Goal: Task Accomplishment & Management: Manage account settings

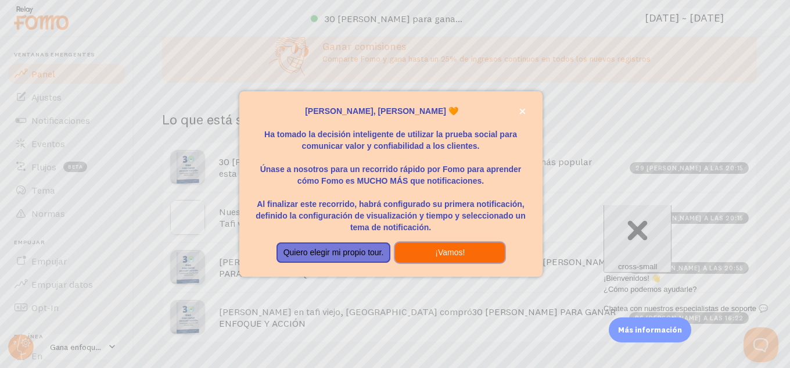
click at [457, 252] on font "¡Vamos!" at bounding box center [450, 251] width 30 height 9
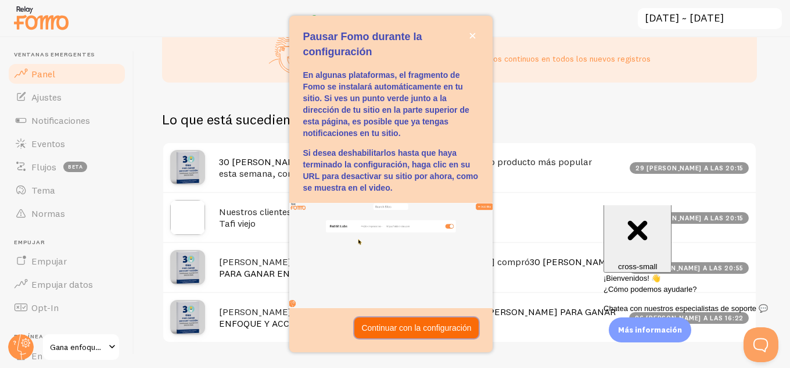
click at [437, 328] on font "Continuar con la configuración" at bounding box center [416, 327] width 110 height 9
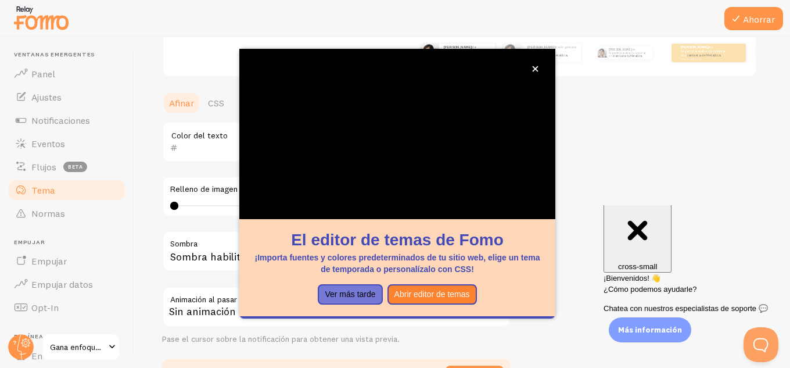
scroll to position [244, 0]
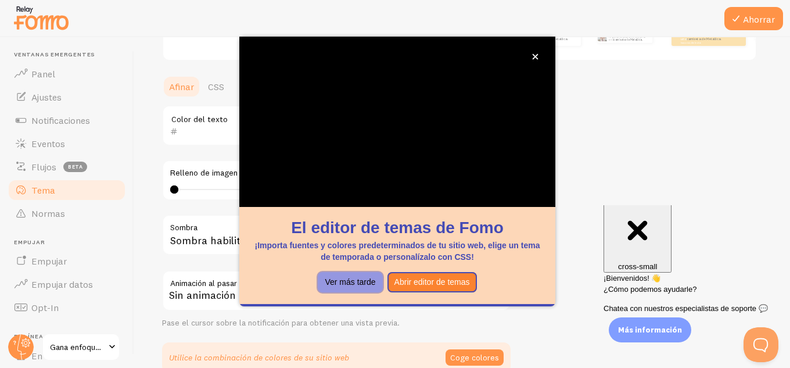
click at [352, 285] on font "Ver más tarde" at bounding box center [350, 281] width 51 height 9
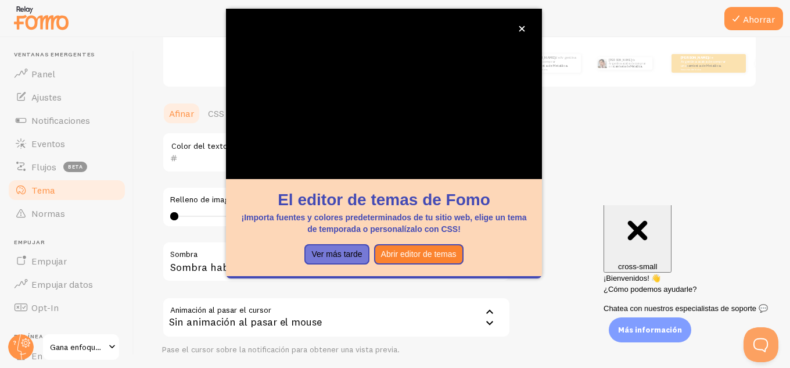
scroll to position [14, 0]
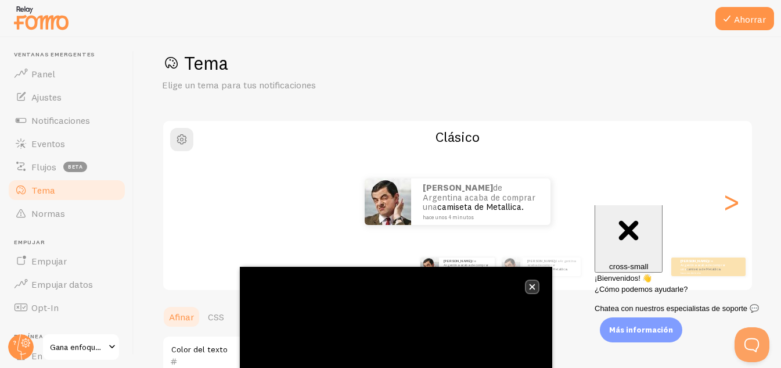
click at [528, 288] on button "cerca," at bounding box center [532, 287] width 12 height 12
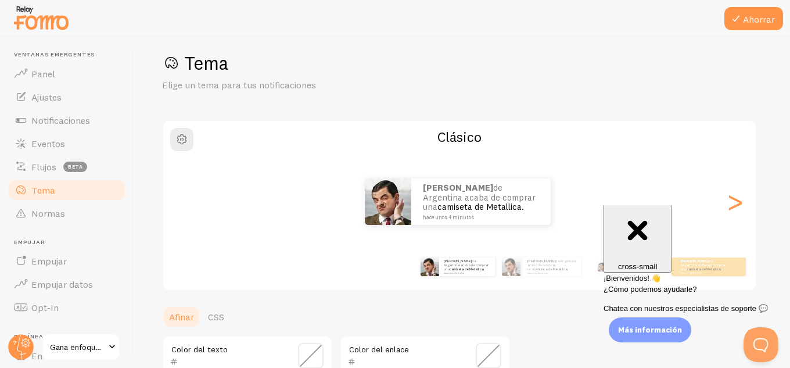
scroll to position [72, 0]
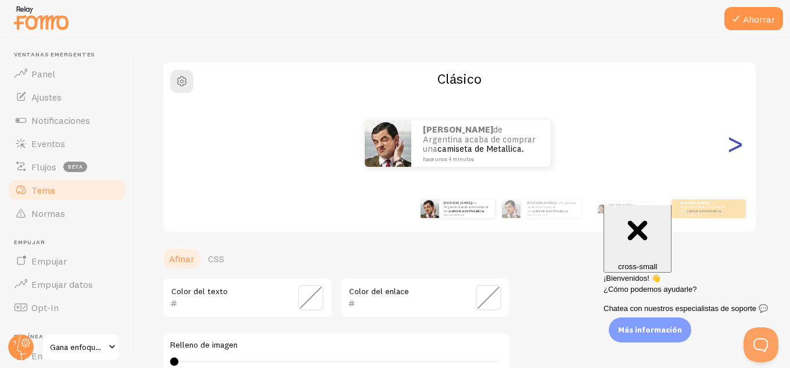
click at [730, 149] on font ">" at bounding box center [735, 143] width 19 height 39
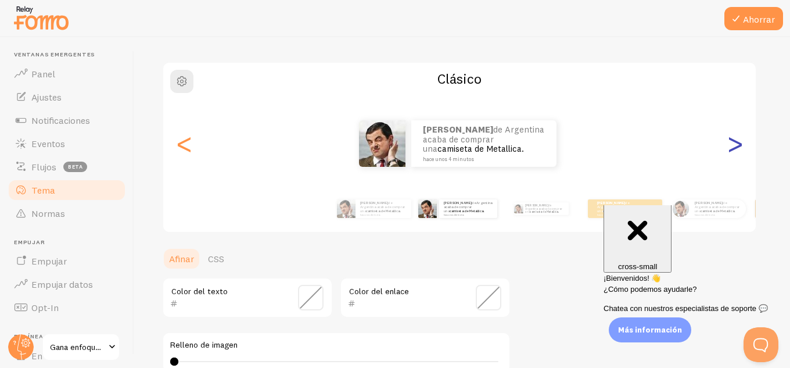
click at [730, 149] on font ">" at bounding box center [735, 143] width 19 height 39
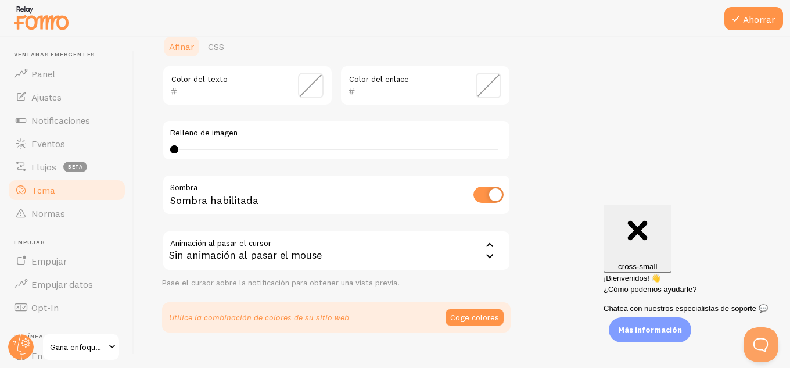
scroll to position [304, 0]
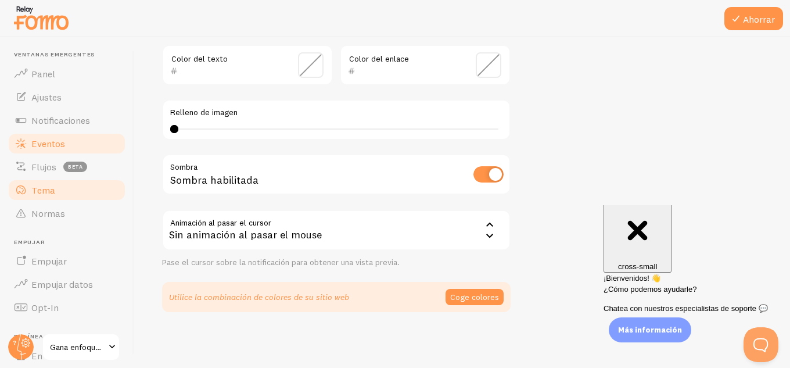
click at [40, 145] on font "Eventos" at bounding box center [48, 144] width 34 height 12
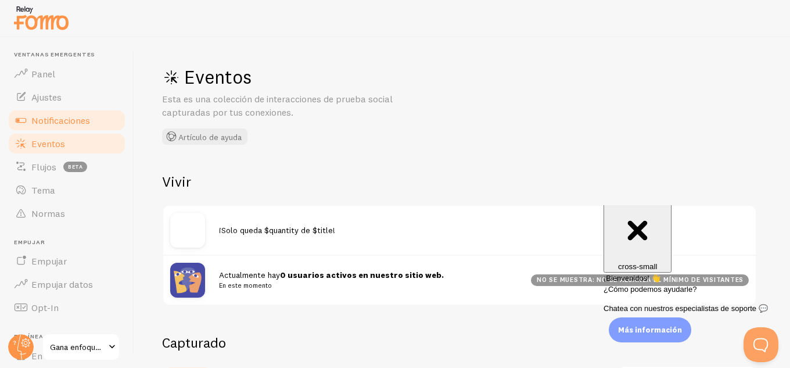
click at [47, 116] on font "Notificaciones" at bounding box center [60, 120] width 59 height 12
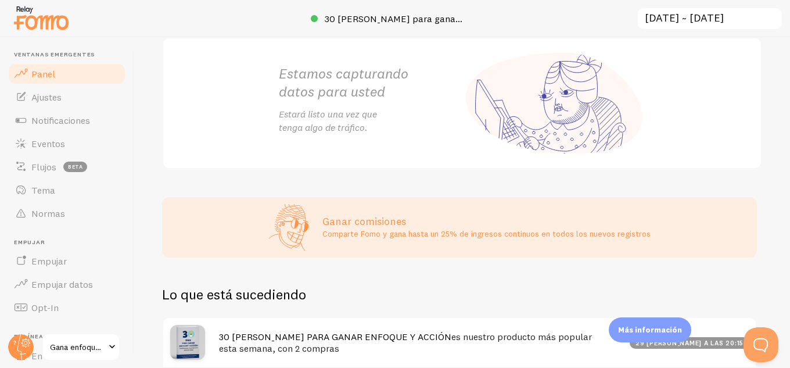
scroll to position [174, 0]
click at [50, 91] on font "Ajustes" at bounding box center [46, 97] width 30 height 12
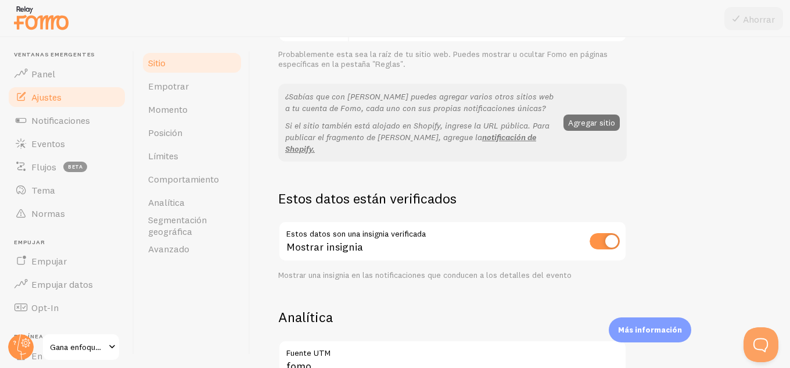
scroll to position [232, 0]
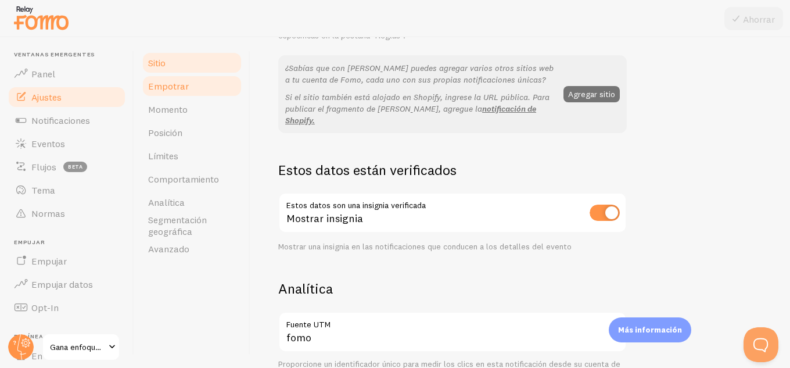
click at [179, 87] on font "Empotrar" at bounding box center [168, 86] width 41 height 12
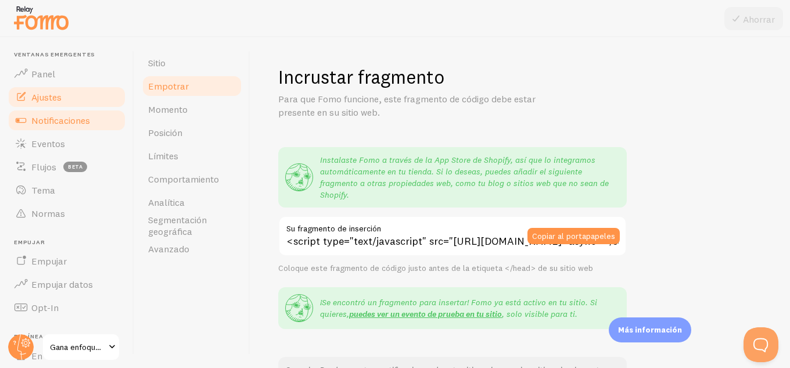
click at [50, 121] on font "Notificaciones" at bounding box center [60, 120] width 59 height 12
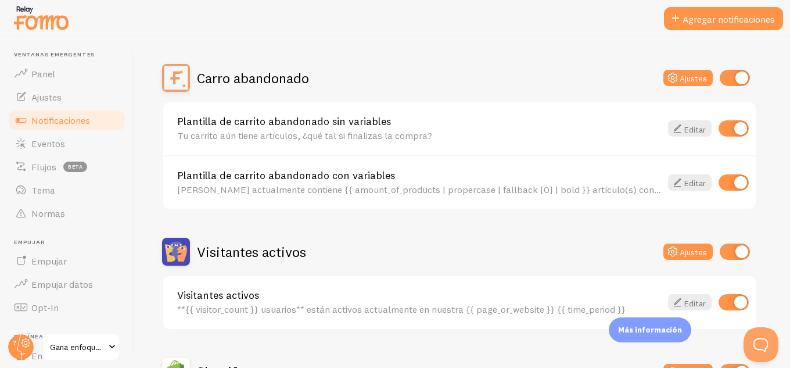
scroll to position [116, 0]
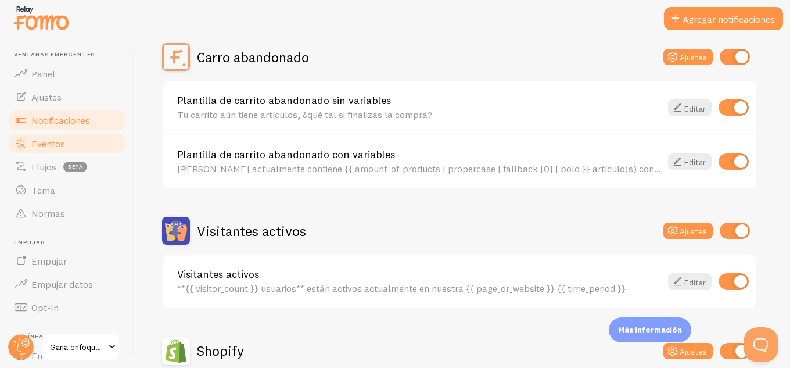
click at [61, 144] on font "Eventos" at bounding box center [48, 144] width 34 height 12
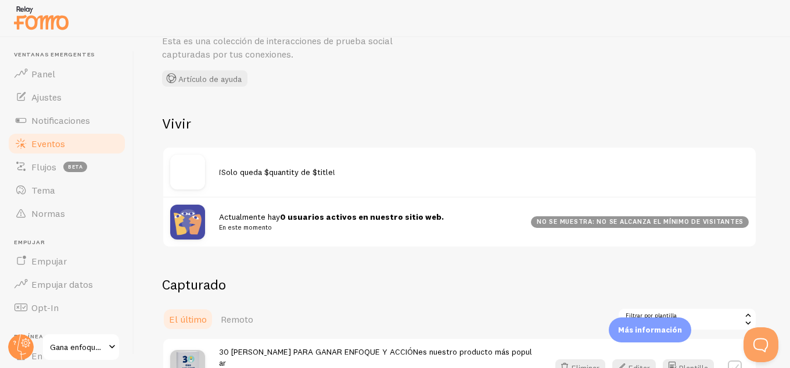
scroll to position [116, 0]
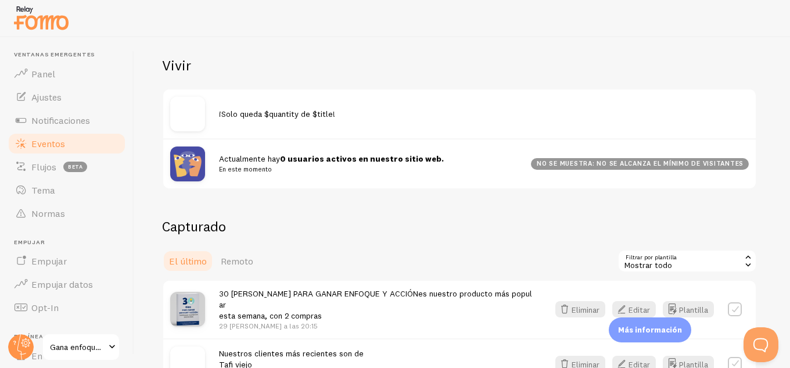
click at [286, 113] on font "¡Solo queda $quantity de $title!" at bounding box center [277, 114] width 116 height 10
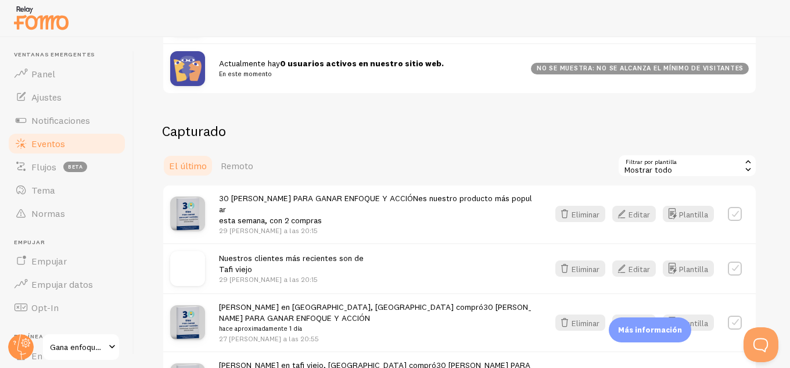
scroll to position [232, 0]
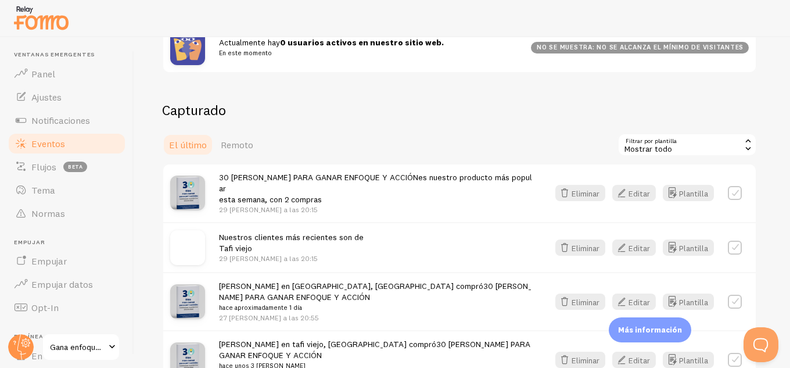
click at [234, 149] on font "Remoto" at bounding box center [237, 145] width 33 height 12
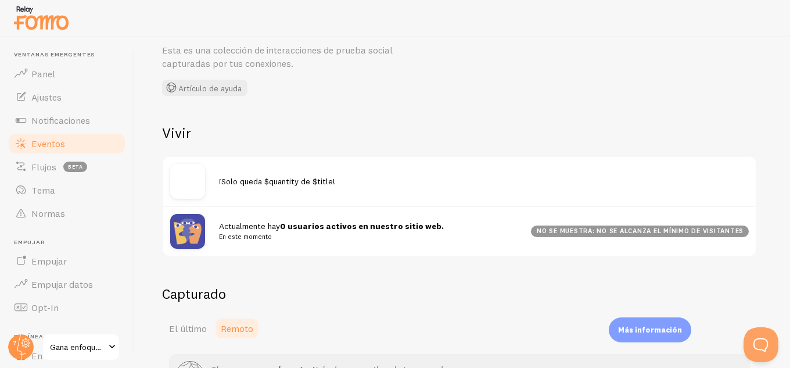
scroll to position [165, 0]
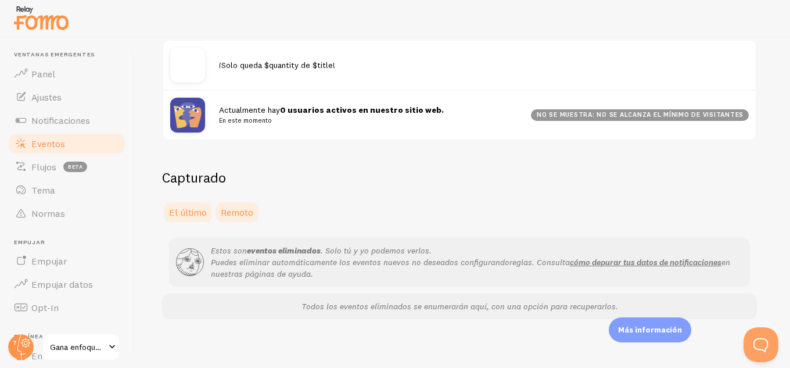
click at [190, 211] on font "El último" at bounding box center [188, 212] width 38 height 12
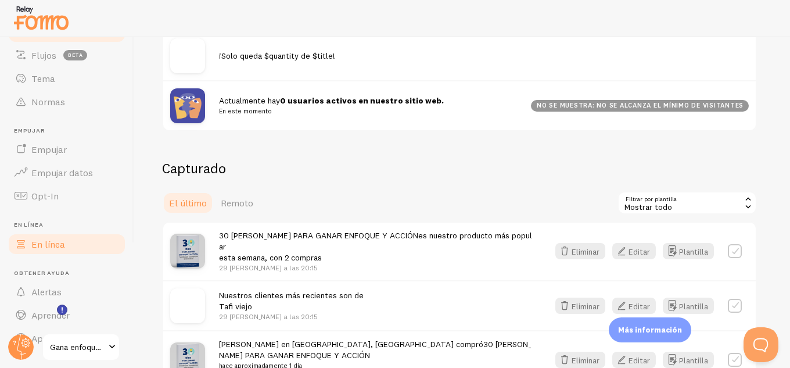
scroll to position [116, 0]
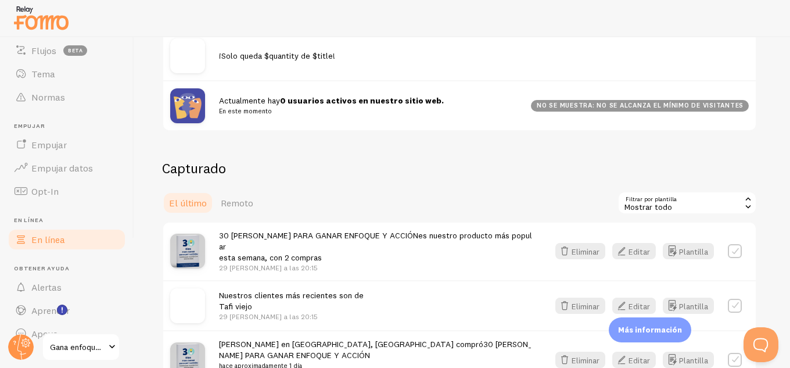
click at [64, 245] on link "En línea" at bounding box center [67, 239] width 120 height 23
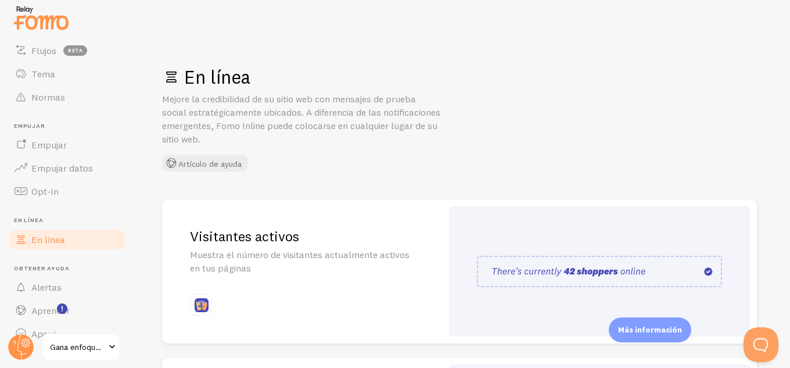
scroll to position [58, 0]
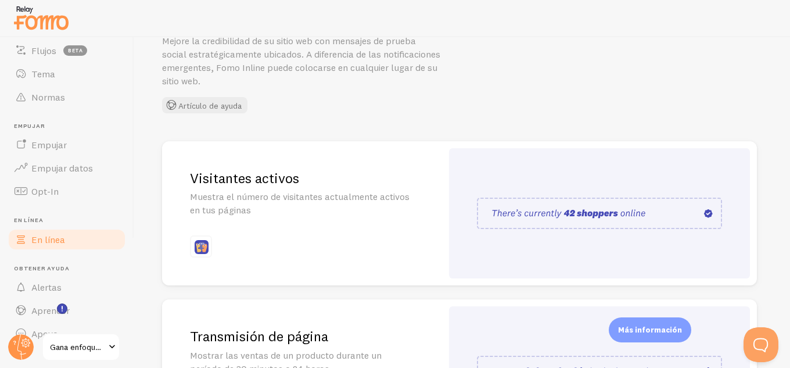
click at [261, 186] on font "Visitantes activos" at bounding box center [244, 178] width 109 height 18
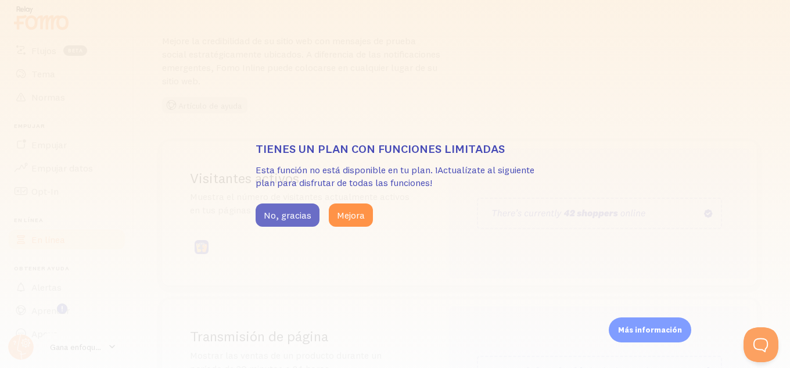
click at [281, 217] on font "No, gracias" at bounding box center [288, 215] width 48 height 12
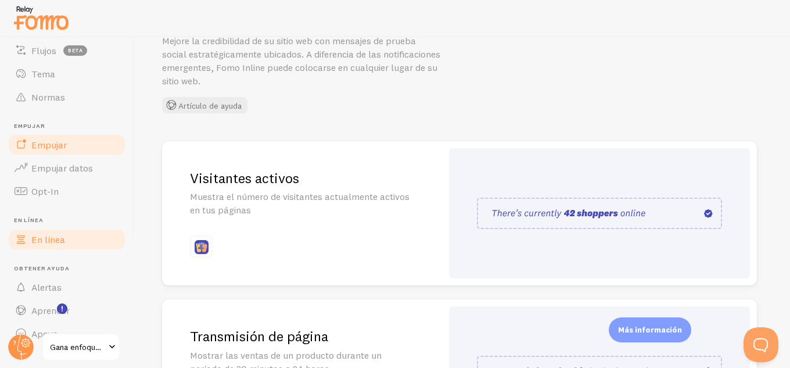
click at [56, 152] on link "Empujar" at bounding box center [67, 144] width 120 height 23
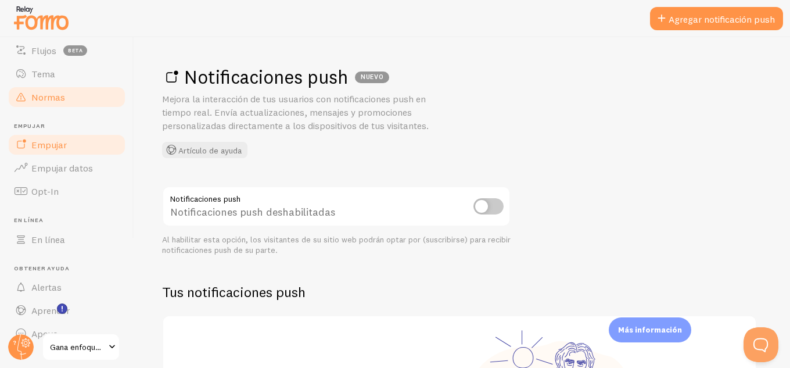
click at [50, 97] on font "Normas" at bounding box center [48, 97] width 34 height 12
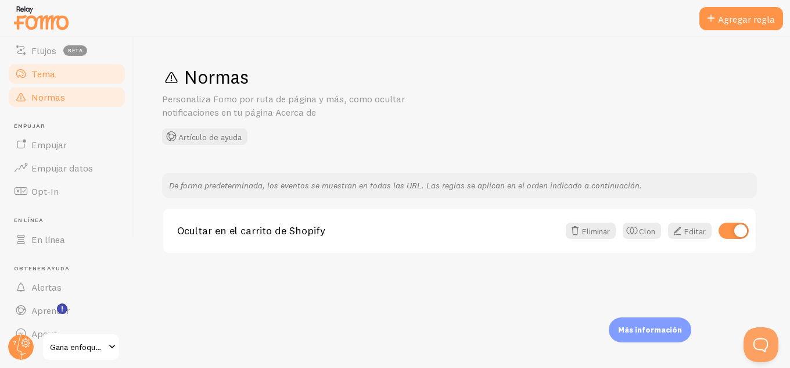
click at [48, 76] on font "Tema" at bounding box center [43, 74] width 24 height 12
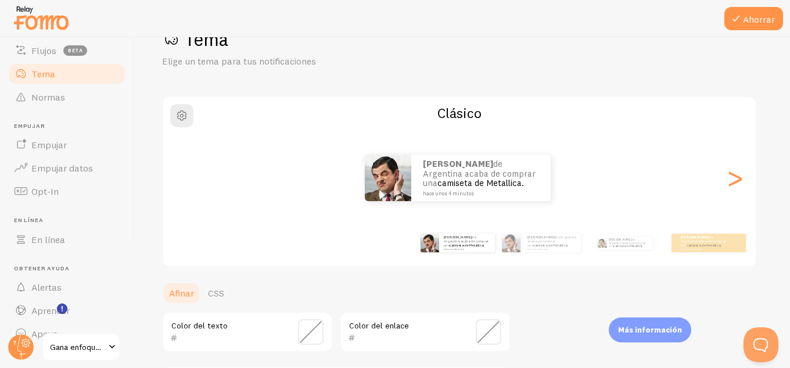
scroll to position [58, 0]
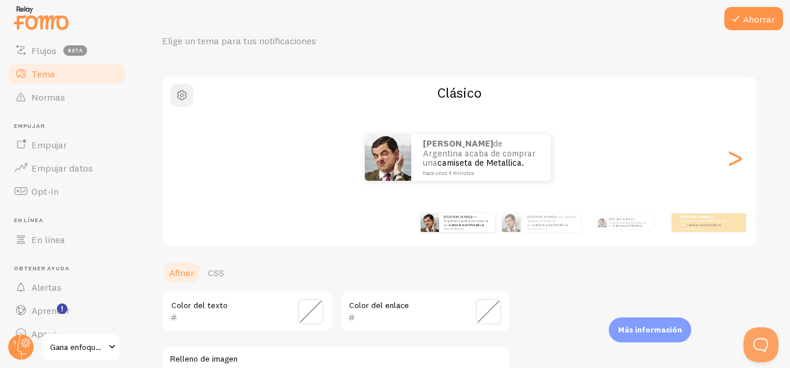
click at [184, 95] on span "button" at bounding box center [182, 95] width 14 height 14
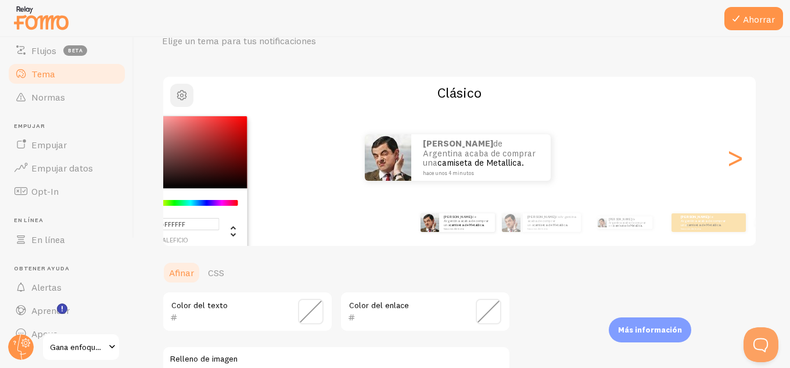
click at [184, 97] on span "button" at bounding box center [182, 95] width 14 height 14
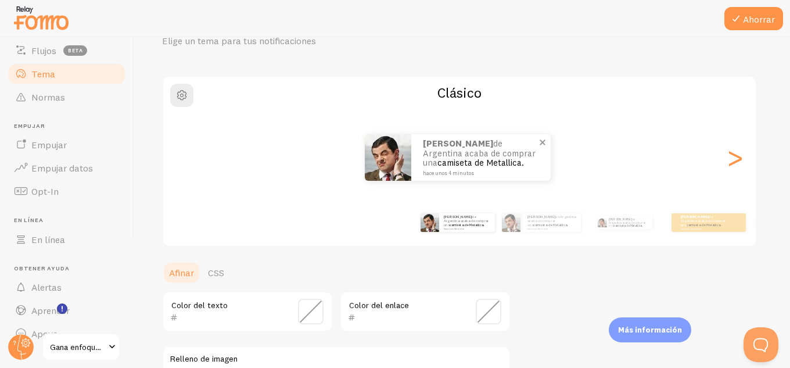
click at [471, 147] on font "de Argentina acaba de comprar una" at bounding box center [479, 153] width 113 height 30
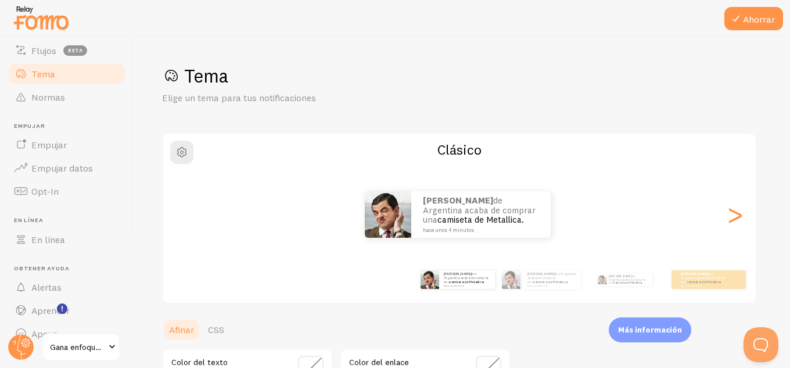
scroll to position [0, 0]
click at [548, 289] on div "[PERSON_NAME] de Argentina acaba de comprar una camiseta de Metallica. hace uno…" at bounding box center [552, 280] width 58 height 19
click at [549, 281] on font "camiseta de Metallica." at bounding box center [550, 283] width 35 height 5
click at [549, 281] on p "[PERSON_NAME] de Argentina acaba de comprar una camiseta de Metallica. hace uno…" at bounding box center [551, 280] width 49 height 15
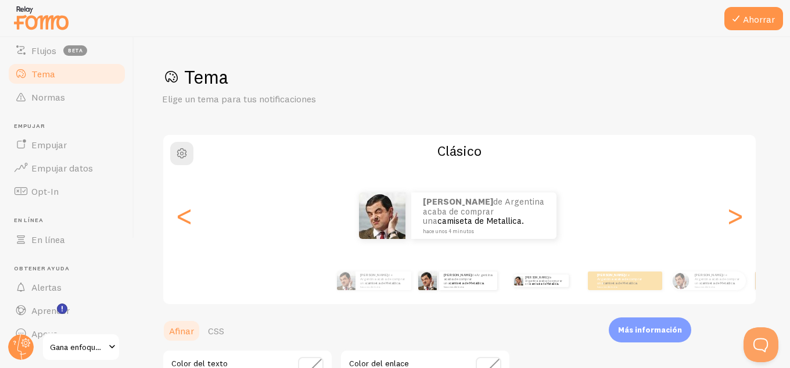
click at [508, 281] on div "[PERSON_NAME] de Argentina acaba de comprar una camiseta de Metallica. hace uno…" at bounding box center [541, 280] width 74 height 33
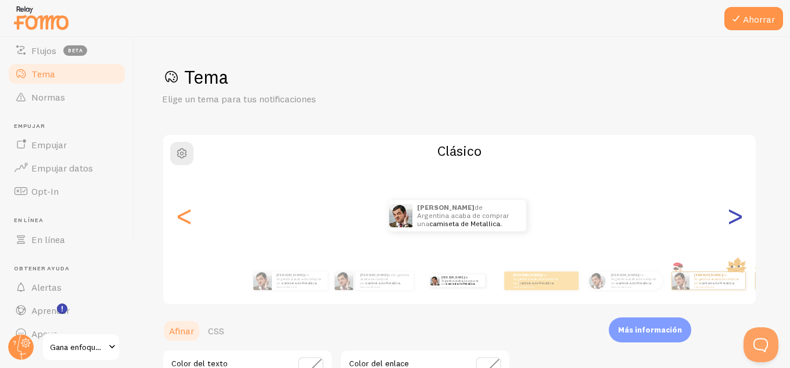
click at [733, 210] on font ">" at bounding box center [735, 215] width 19 height 39
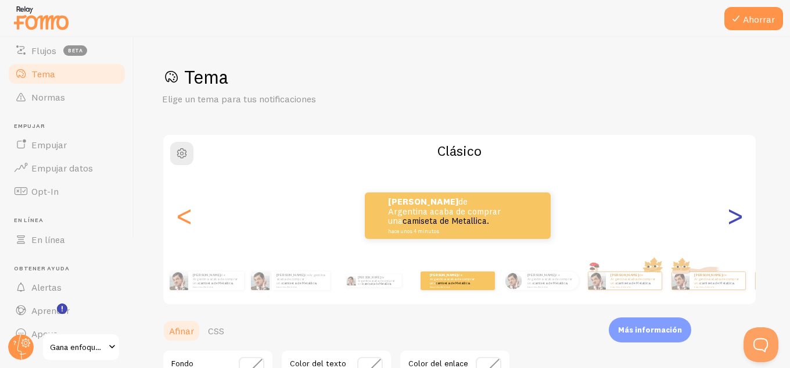
click at [733, 211] on font ">" at bounding box center [735, 215] width 19 height 39
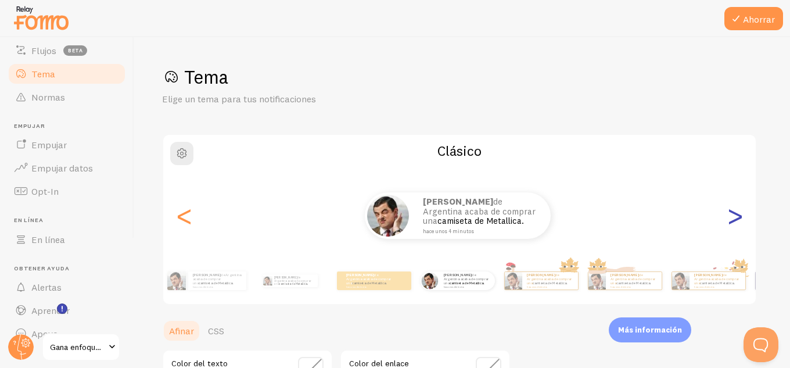
click at [733, 211] on font ">" at bounding box center [735, 215] width 19 height 39
type input "0"
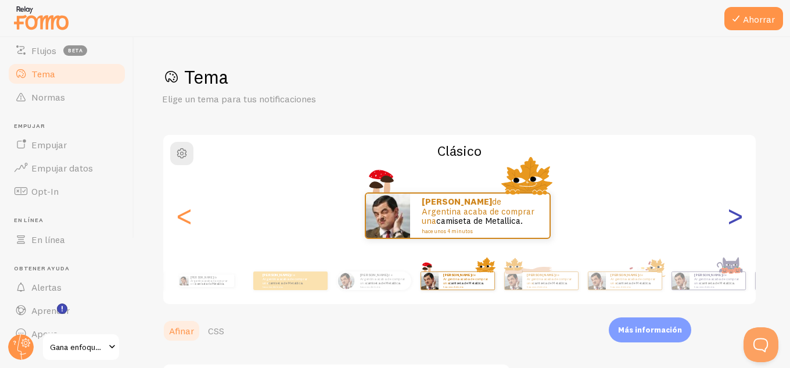
click at [733, 211] on font ">" at bounding box center [735, 215] width 19 height 39
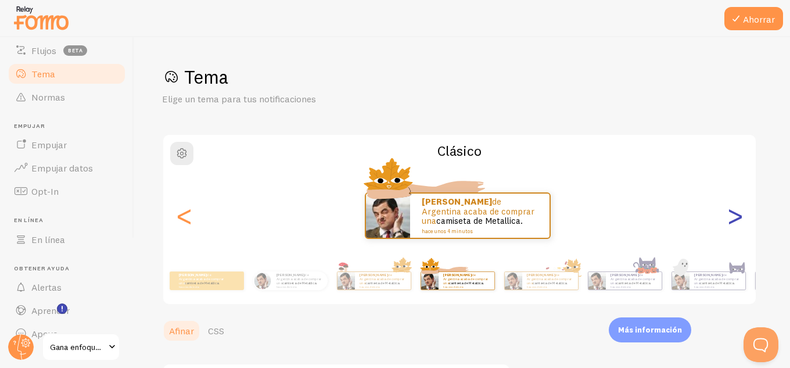
click at [733, 211] on font ">" at bounding box center [735, 215] width 19 height 39
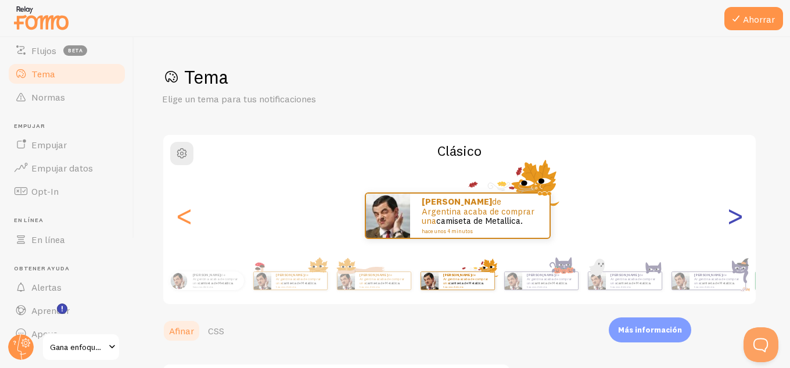
click at [733, 211] on font ">" at bounding box center [735, 215] width 19 height 39
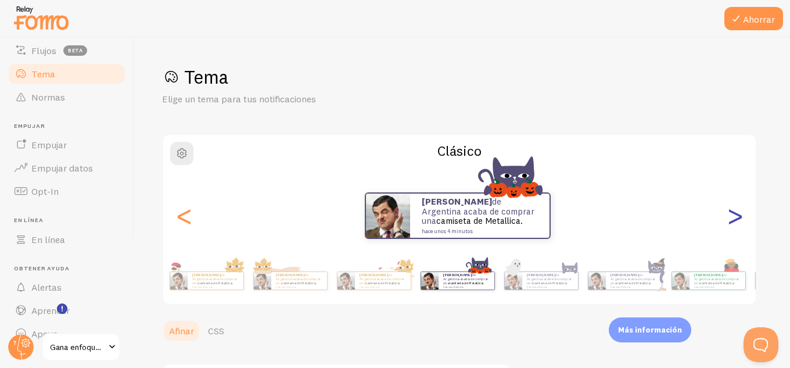
click at [733, 211] on font ">" at bounding box center [735, 215] width 19 height 39
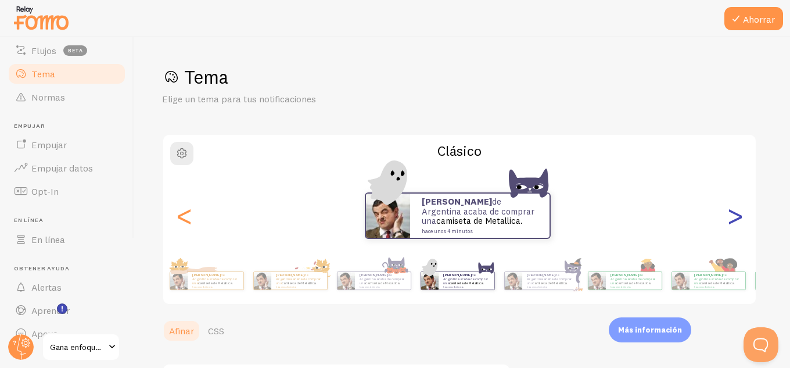
click at [733, 211] on font ">" at bounding box center [735, 215] width 19 height 39
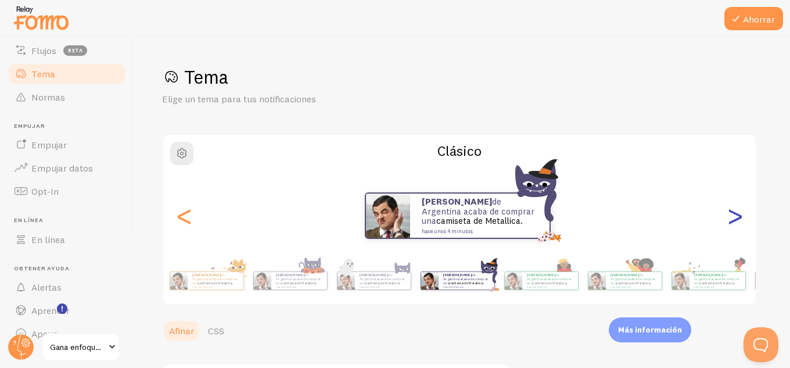
click at [733, 211] on font ">" at bounding box center [735, 215] width 19 height 39
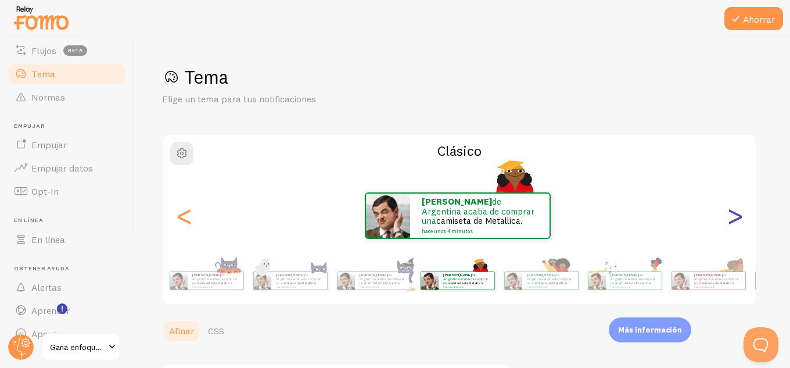
click at [733, 211] on font ">" at bounding box center [735, 215] width 19 height 39
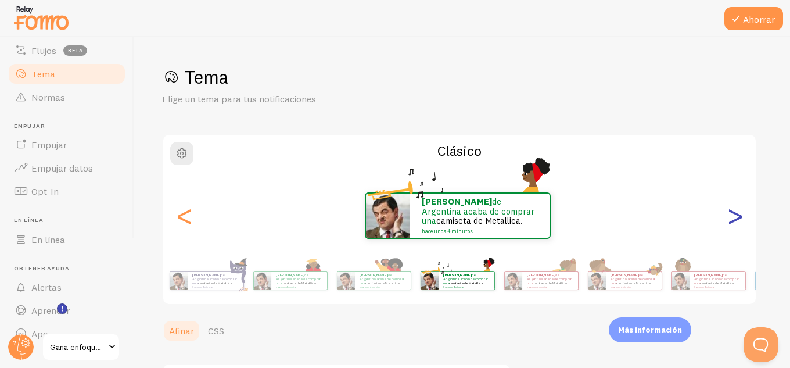
click at [733, 211] on font ">" at bounding box center [735, 215] width 19 height 39
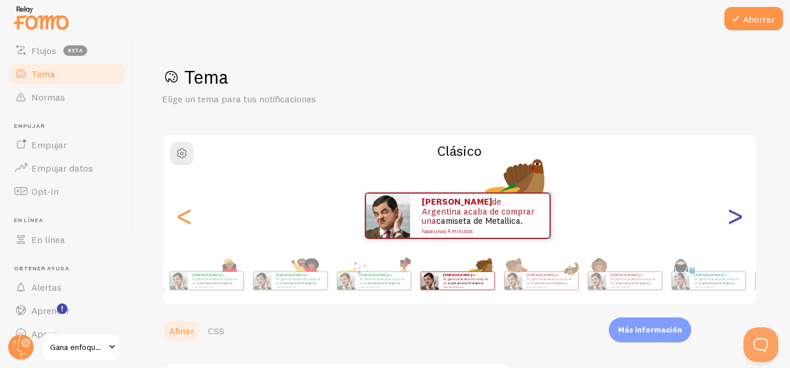
click at [733, 211] on font ">" at bounding box center [735, 215] width 19 height 39
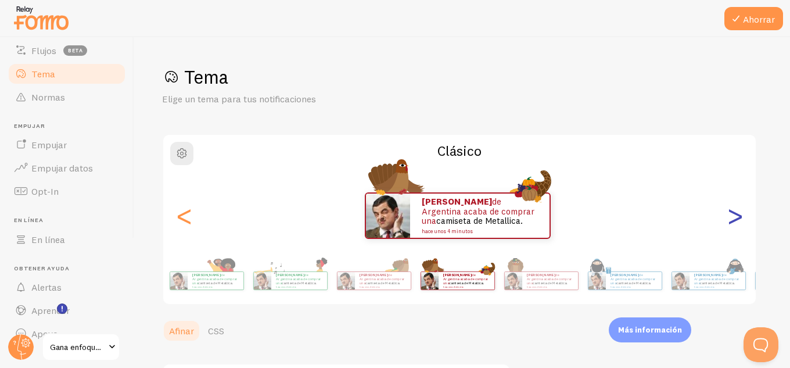
click at [733, 211] on font ">" at bounding box center [735, 215] width 19 height 39
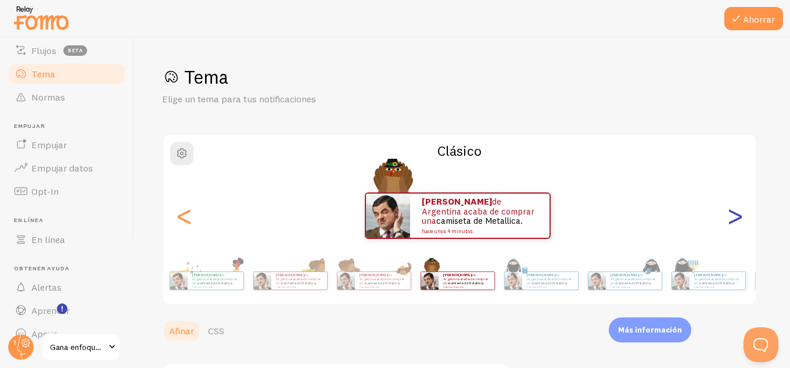
click at [733, 211] on font ">" at bounding box center [735, 215] width 19 height 39
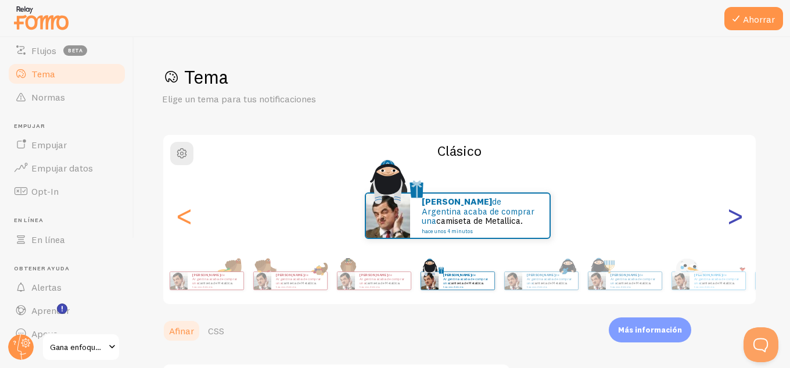
click at [733, 211] on font ">" at bounding box center [735, 215] width 19 height 39
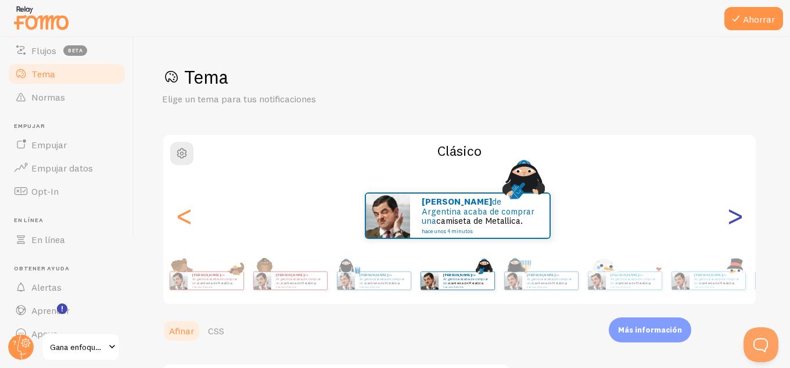
click at [733, 211] on font ">" at bounding box center [735, 215] width 19 height 39
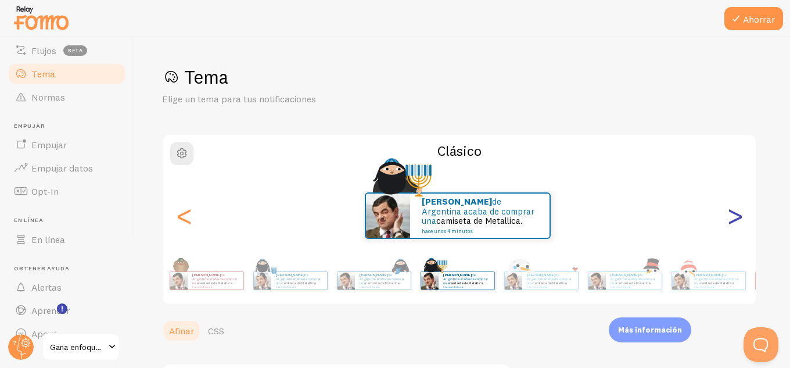
click at [733, 211] on font ">" at bounding box center [735, 215] width 19 height 39
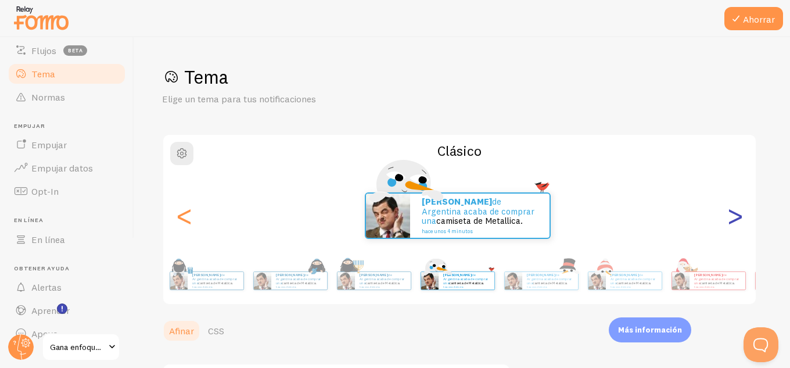
click at [733, 211] on font ">" at bounding box center [735, 215] width 19 height 39
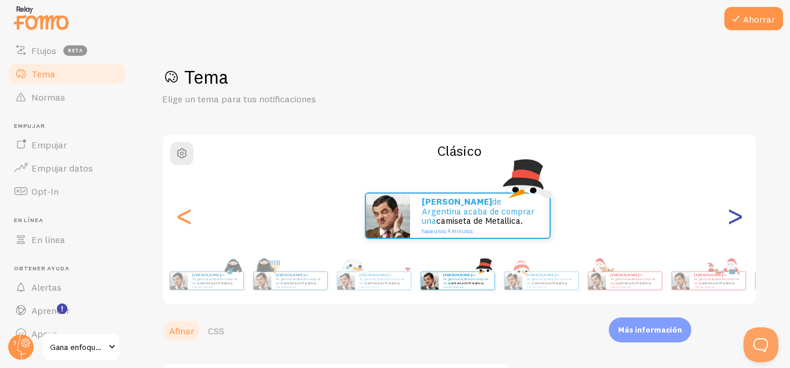
click at [733, 211] on font ">" at bounding box center [735, 215] width 19 height 39
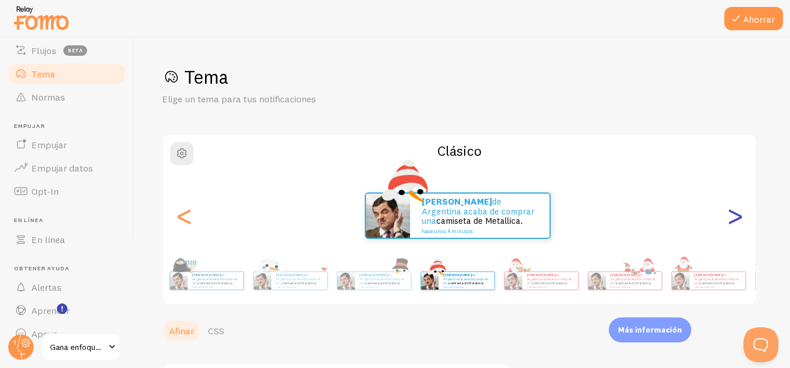
click at [733, 211] on font ">" at bounding box center [735, 215] width 19 height 39
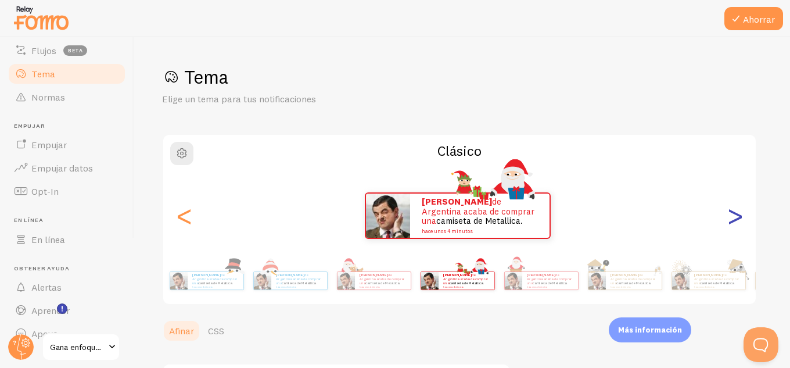
click at [733, 211] on font ">" at bounding box center [735, 215] width 19 height 39
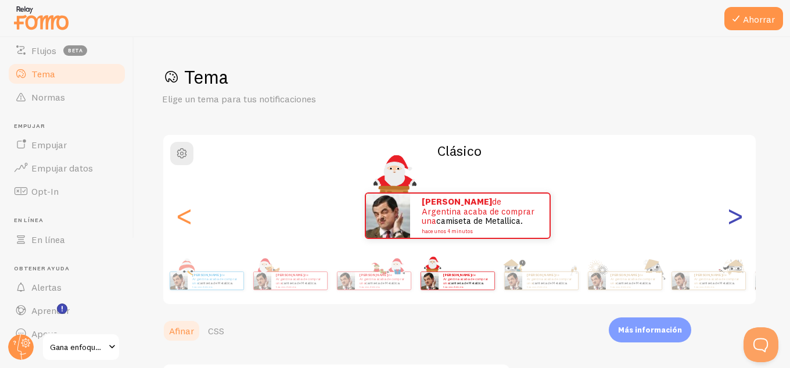
click at [733, 211] on font ">" at bounding box center [735, 215] width 19 height 39
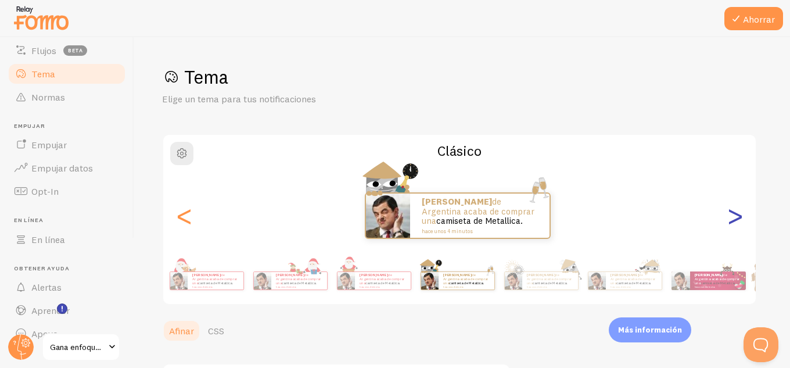
click at [733, 211] on font ">" at bounding box center [735, 215] width 19 height 39
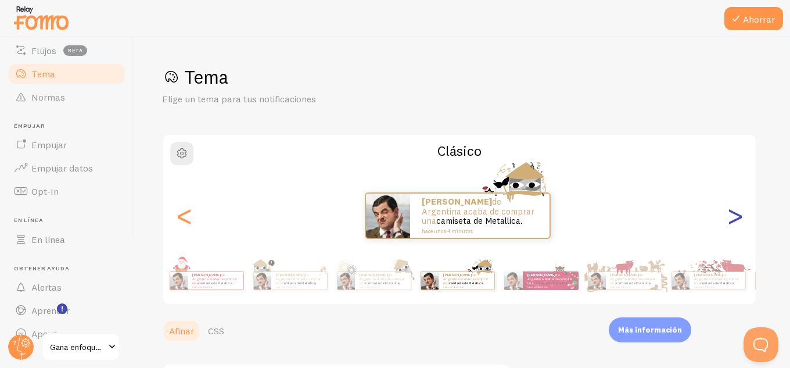
click at [733, 211] on font ">" at bounding box center [735, 215] width 19 height 39
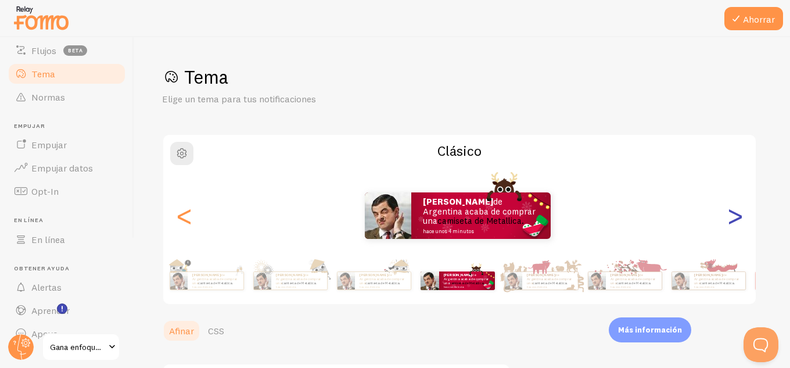
click at [733, 211] on font ">" at bounding box center [735, 215] width 19 height 39
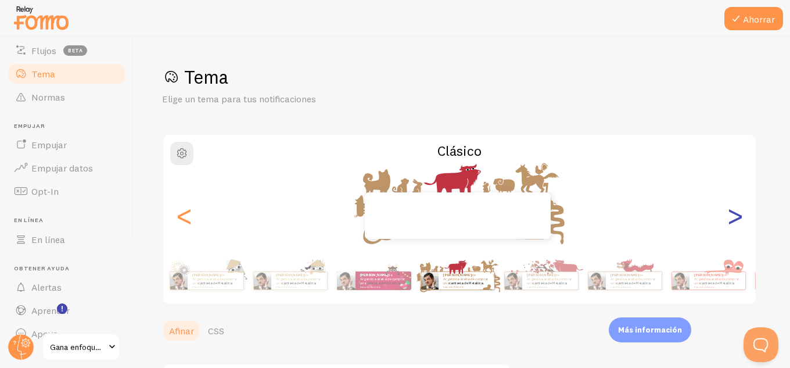
click at [733, 211] on font ">" at bounding box center [735, 215] width 19 height 39
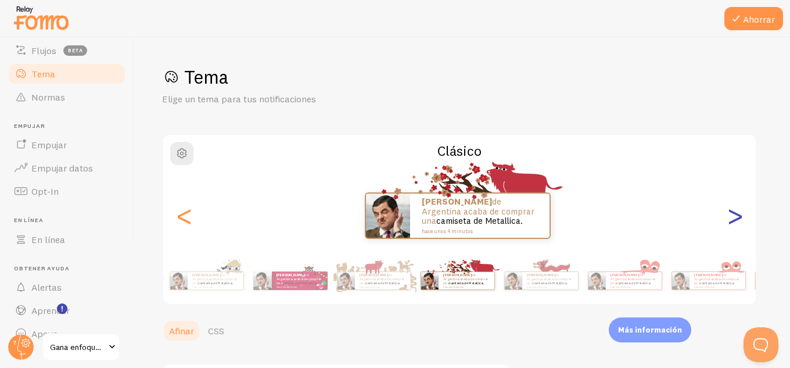
click at [733, 211] on font ">" at bounding box center [735, 215] width 19 height 39
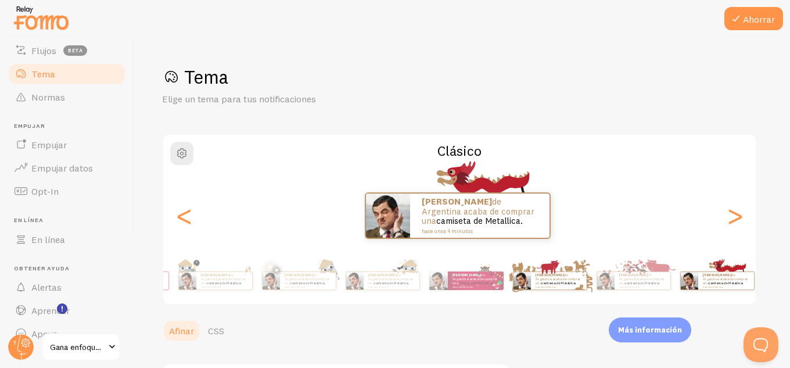
click at [790, 237] on div "Ahorrar Tema Elige un tema para tus notificaciones Clásico [PERSON_NAME] de Arg…" at bounding box center [462, 202] width 656 height 331
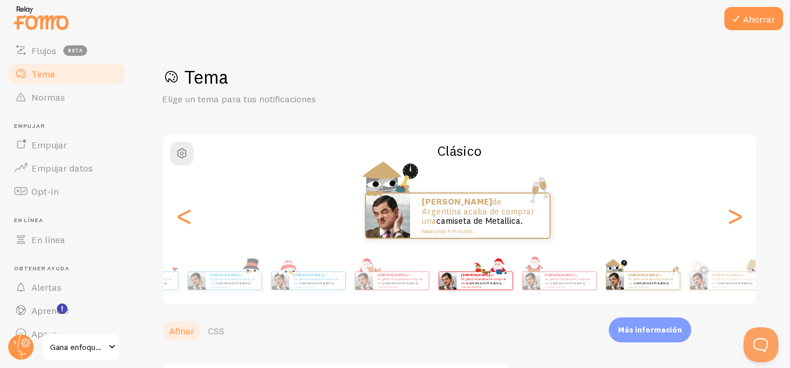
click at [749, 249] on div "Clásico [PERSON_NAME] de Argentina acaba de comprar una camiseta de Metallica. …" at bounding box center [459, 219] width 595 height 171
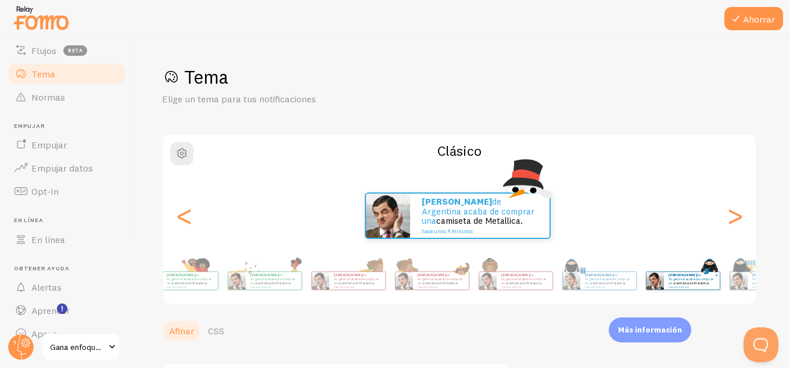
click at [716, 252] on div "Clásico [PERSON_NAME] de Argentina acaba de comprar una camiseta de Metallica. …" at bounding box center [459, 219] width 595 height 171
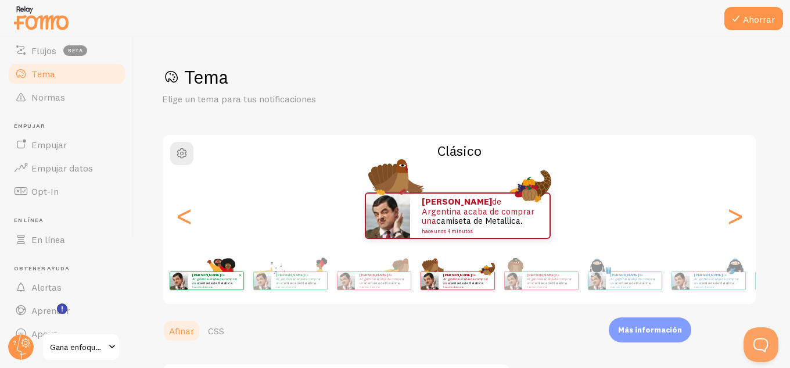
click at [244, 264] on div "[PERSON_NAME] de Argentina acaba de comprar una camiseta de Metallica. hace uno…" at bounding box center [207, 280] width 74 height 33
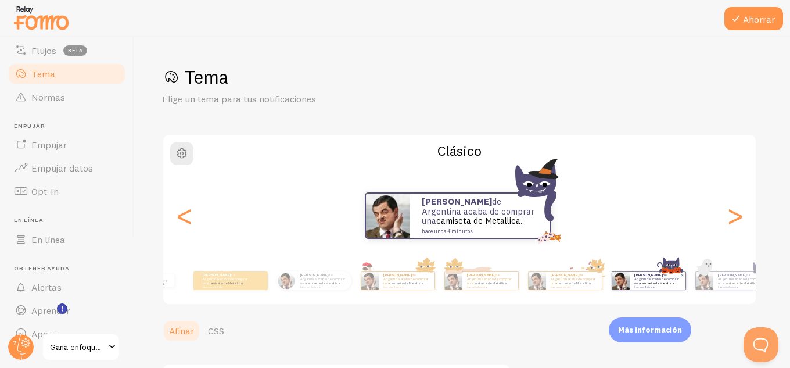
click at [627, 272] on div "[PERSON_NAME] de Argentina acaba de comprar una camiseta de Metallica. hace uno…" at bounding box center [459, 280] width 667 height 46
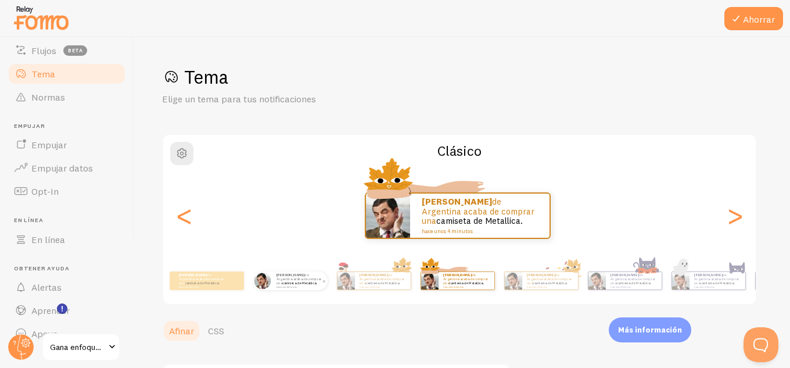
click at [289, 284] on font "camiseta de Metallica." at bounding box center [299, 283] width 35 height 5
click at [279, 292] on div "[PERSON_NAME] de Argentina acaba de comprar una camiseta de Metallica. hace uno…" at bounding box center [290, 280] width 74 height 33
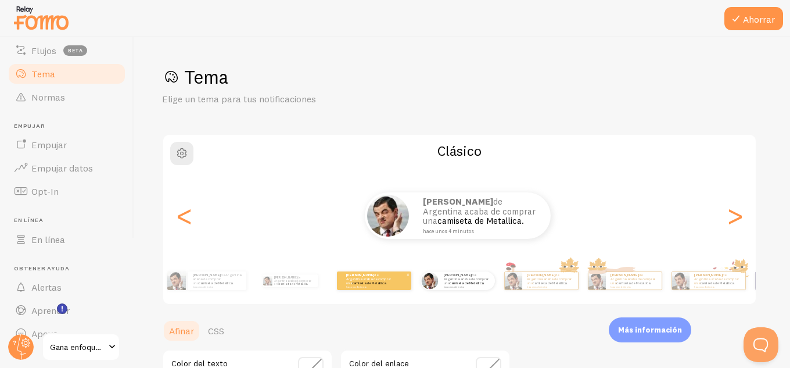
click at [394, 284] on div "[PERSON_NAME] de Argentina acaba de comprar una camiseta de Metallica. hace uno…" at bounding box center [374, 280] width 74 height 19
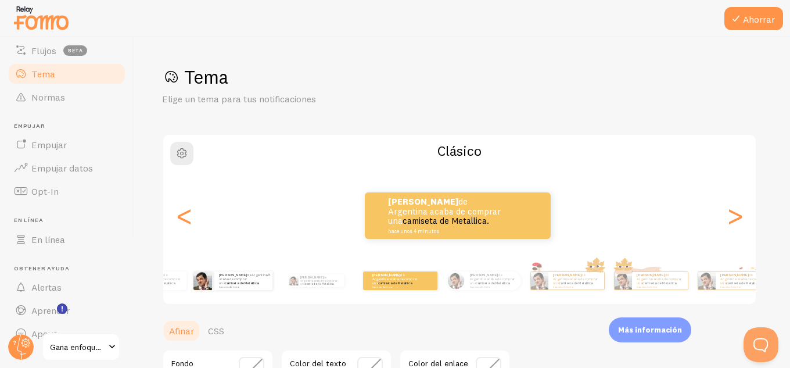
click at [259, 277] on p "[PERSON_NAME] de Argentina acaba de comprar una camiseta de Metallica. hace uno…" at bounding box center [243, 280] width 49 height 15
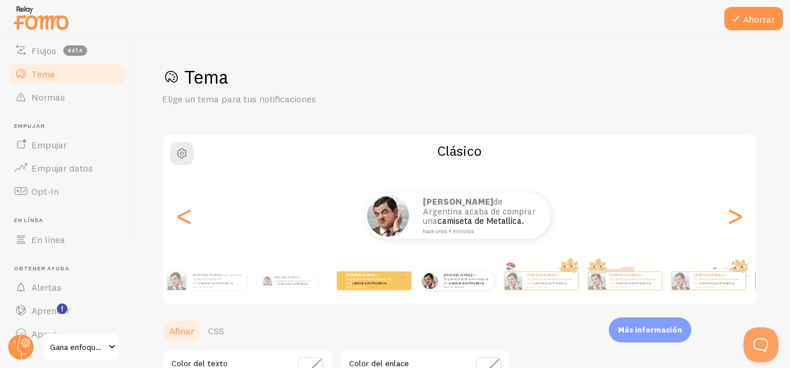
click at [353, 288] on font "hace unos 4 minutos" at bounding box center [356, 286] width 20 height 2
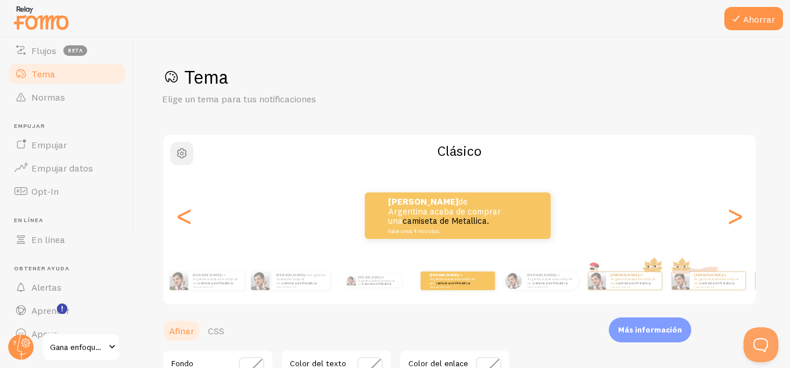
click at [182, 150] on span "button" at bounding box center [182, 153] width 14 height 14
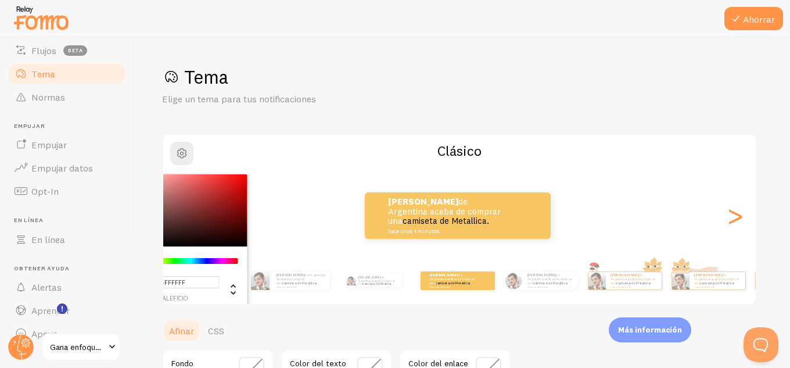
click at [174, 227] on div "Selector de color de Chrome" at bounding box center [182, 210] width 131 height 72
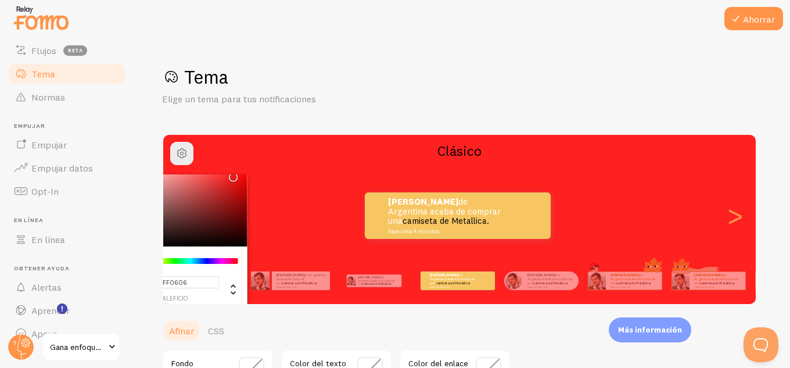
type input "#FF0000"
drag, startPoint x: 177, startPoint y: 231, endPoint x: 250, endPoint y: 170, distance: 95.7
click at [250, 170] on div "#FF0000 maleficio 255 o 0 gramo 0 b 0 h 100% s [DEMOGRAPHIC_DATA] Clásico [PERS…" at bounding box center [459, 219] width 595 height 171
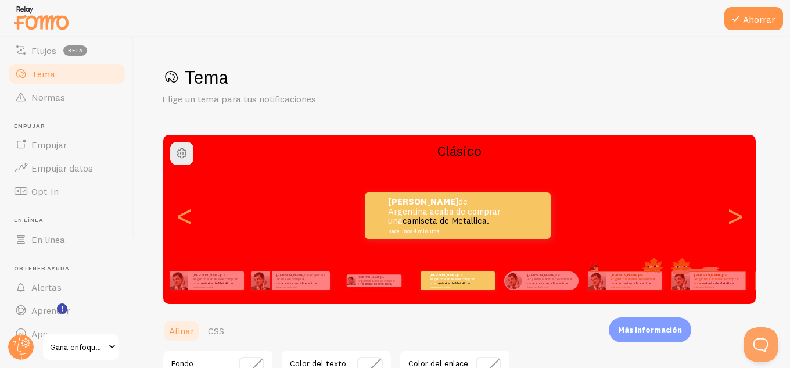
click at [446, 83] on h1 "Tema" at bounding box center [462, 77] width 600 height 24
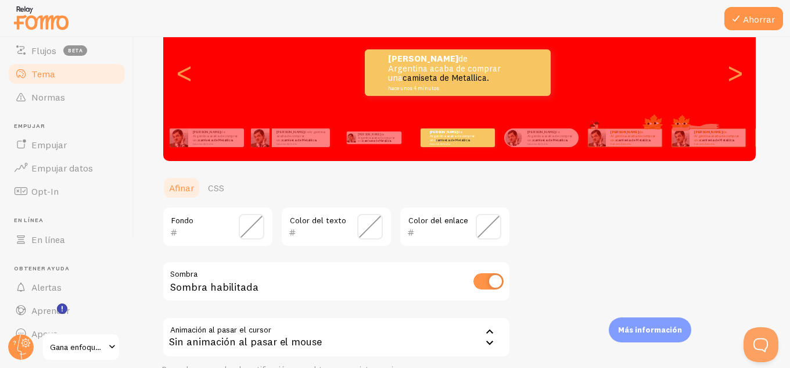
scroll to position [116, 0]
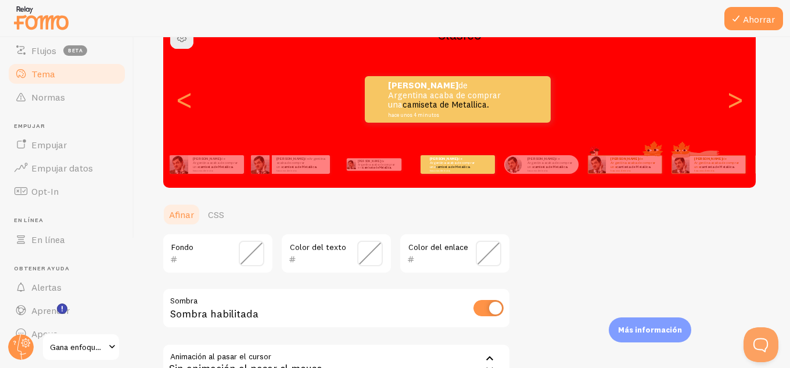
click at [582, 245] on div "Tema Elige un tema para tus notificaciones Clásico [PERSON_NAME] de Argentina a…" at bounding box center [462, 197] width 600 height 497
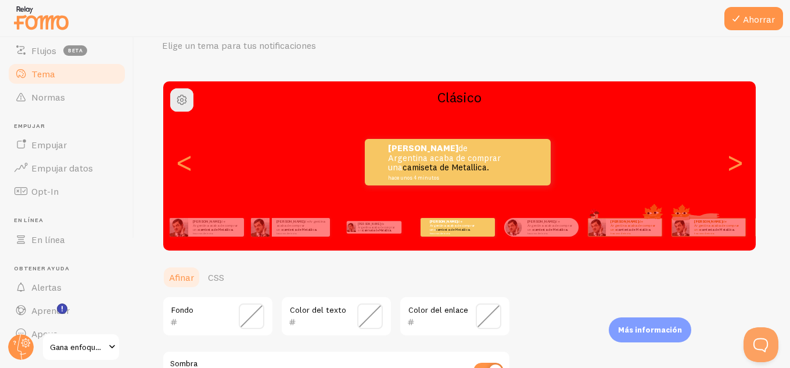
scroll to position [0, 0]
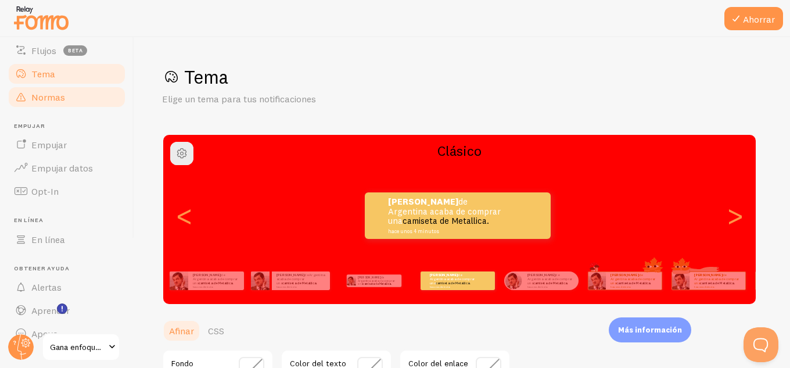
click at [52, 96] on font "Normas" at bounding box center [48, 97] width 34 height 12
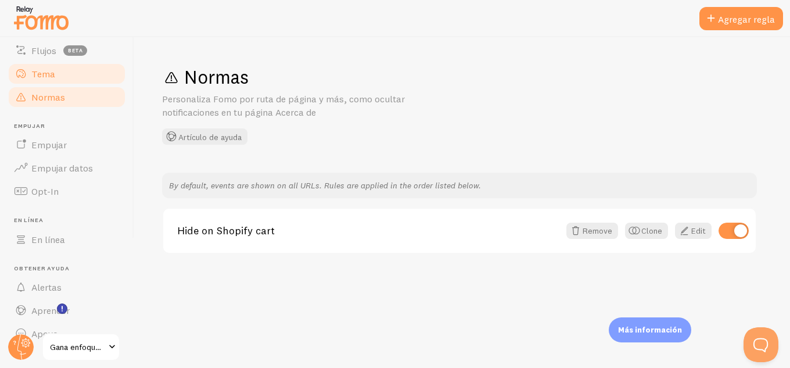
click at [51, 76] on font "Tema" at bounding box center [43, 74] width 24 height 12
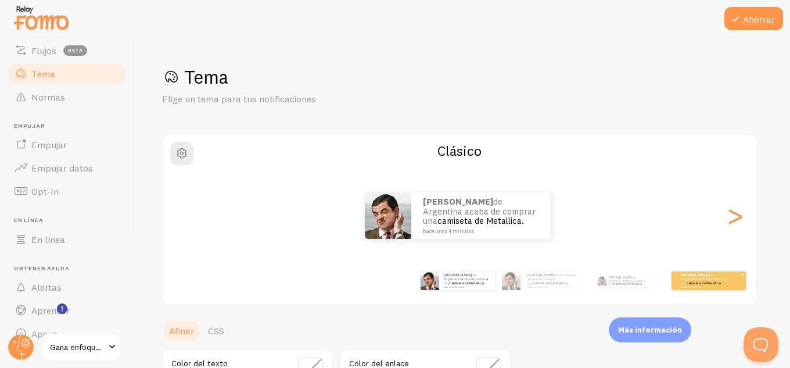
click at [699, 284] on p "[PERSON_NAME] de Argentina acaba de comprar una camiseta de Metallica. hace uno…" at bounding box center [704, 280] width 46 height 15
click at [705, 286] on small "hace unos 4 minutos" at bounding box center [703, 286] width 45 height 2
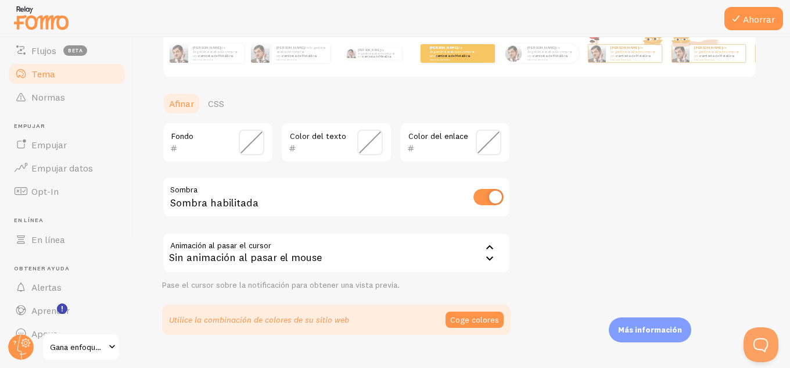
scroll to position [232, 0]
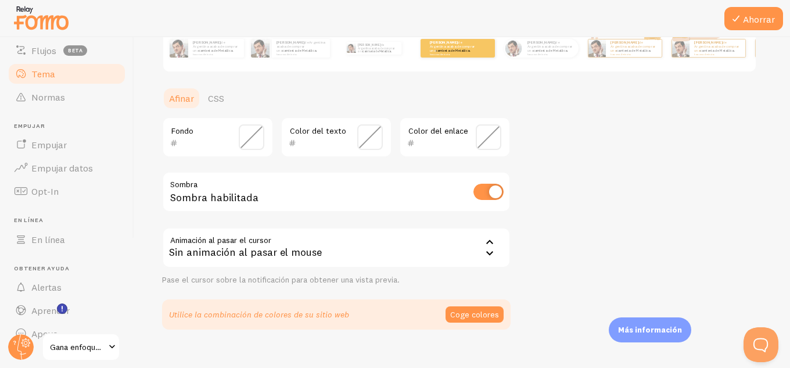
click at [219, 101] on font "CSS" at bounding box center [216, 98] width 16 height 12
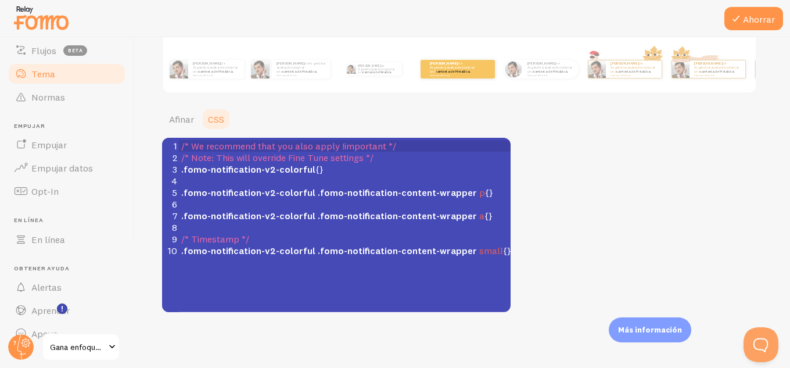
scroll to position [211, 0]
click at [181, 117] on font "Afinar" at bounding box center [181, 119] width 25 height 12
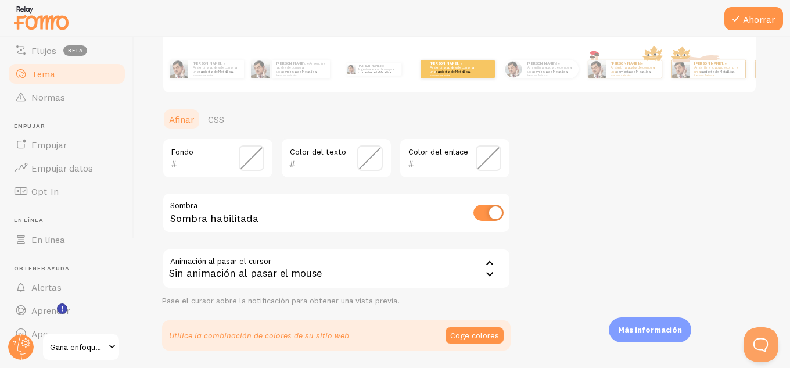
click at [252, 160] on span at bounding box center [252, 158] width 26 height 26
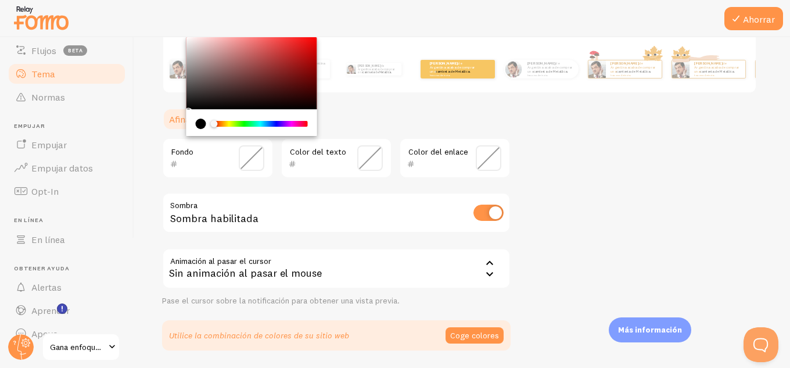
click at [252, 160] on span at bounding box center [252, 158] width 26 height 26
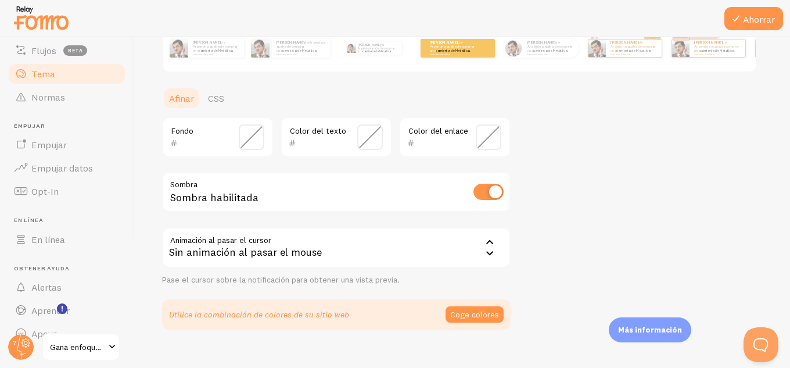
scroll to position [250, 0]
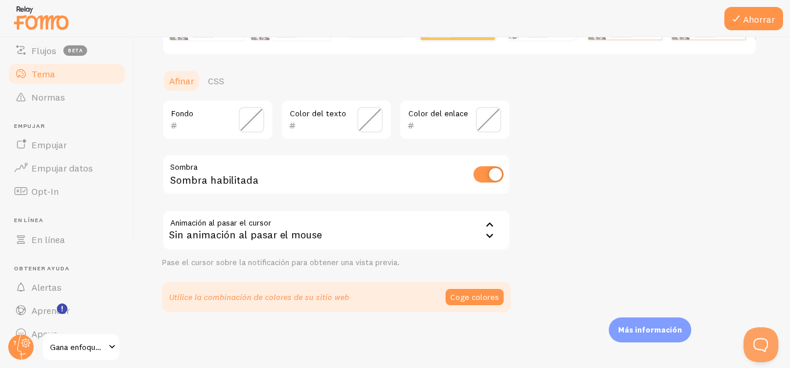
click at [484, 177] on input "checkbox" at bounding box center [488, 174] width 30 height 16
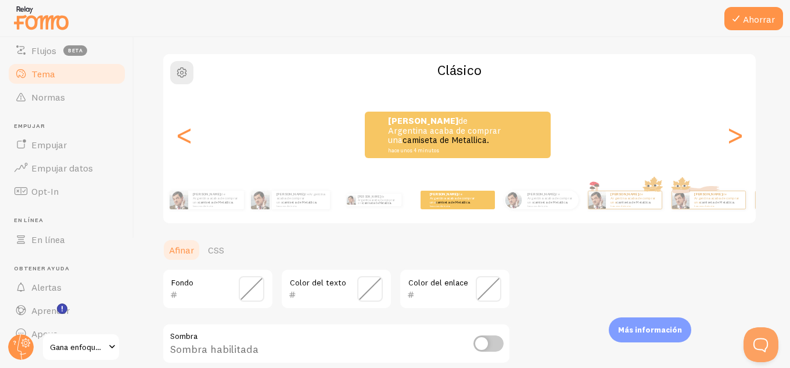
scroll to position [76, 0]
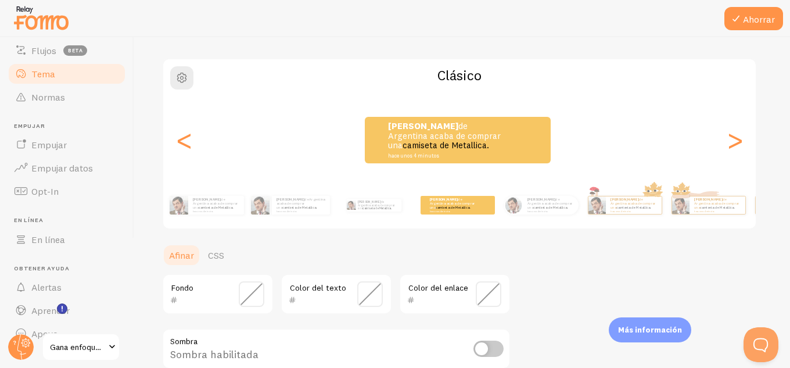
click at [491, 346] on input "checkbox" at bounding box center [488, 348] width 30 height 16
checkbox input "true"
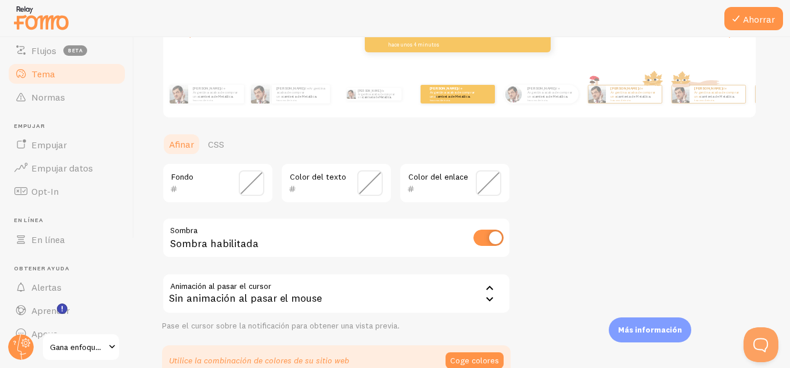
scroll to position [192, 0]
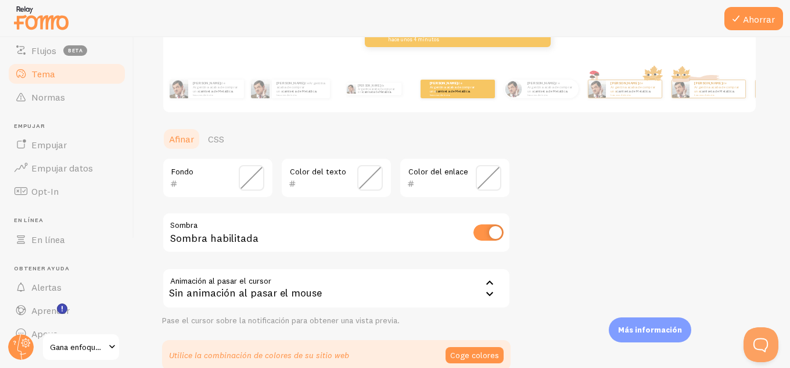
click at [489, 282] on icon at bounding box center [489, 283] width 7 height 4
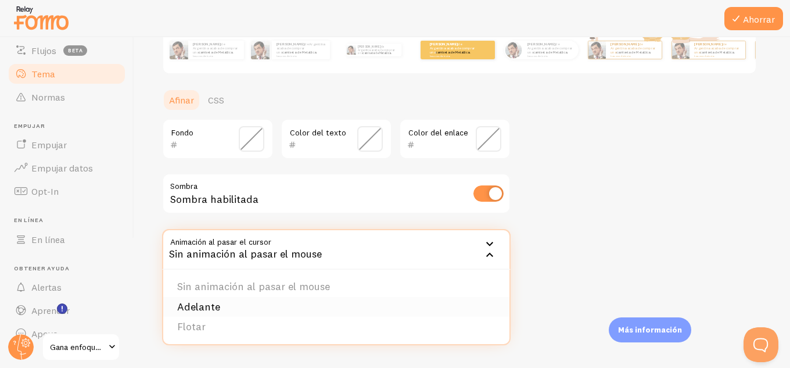
scroll to position [250, 0]
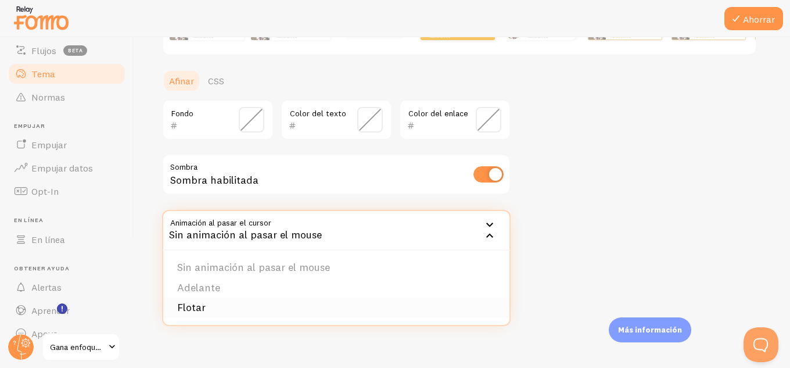
click at [203, 304] on font "Flotar" at bounding box center [191, 306] width 28 height 13
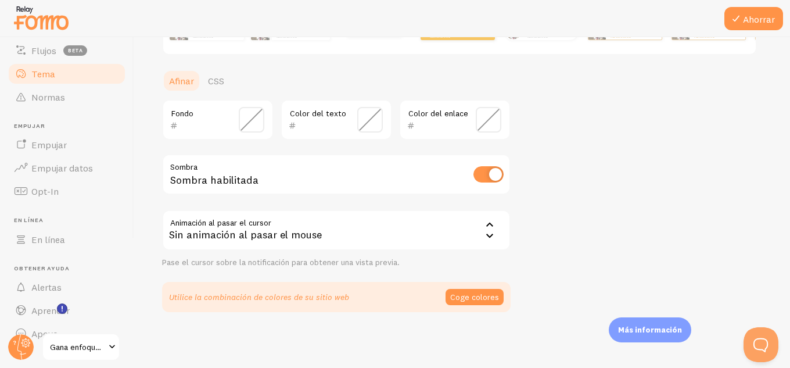
click at [489, 227] on icon at bounding box center [490, 225] width 14 height 14
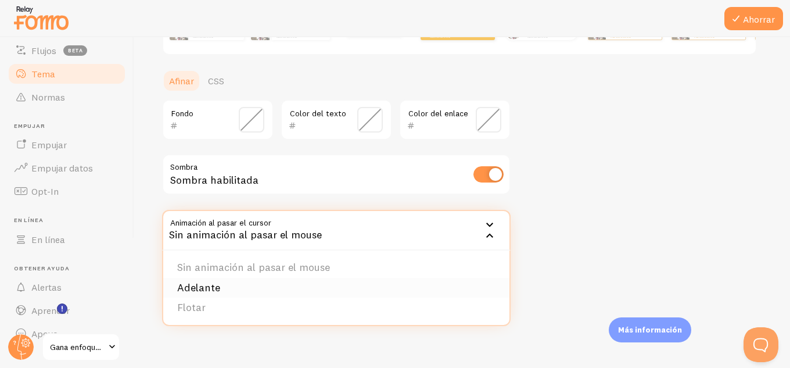
click at [230, 287] on li "Adelante" at bounding box center [336, 288] width 346 height 20
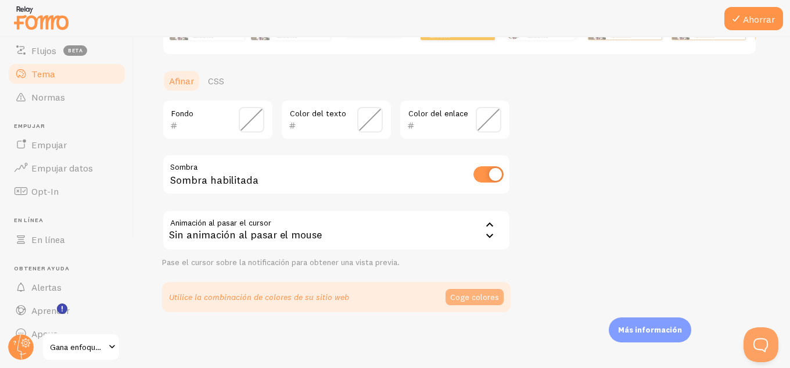
click at [481, 297] on font "Coge colores" at bounding box center [474, 297] width 49 height 10
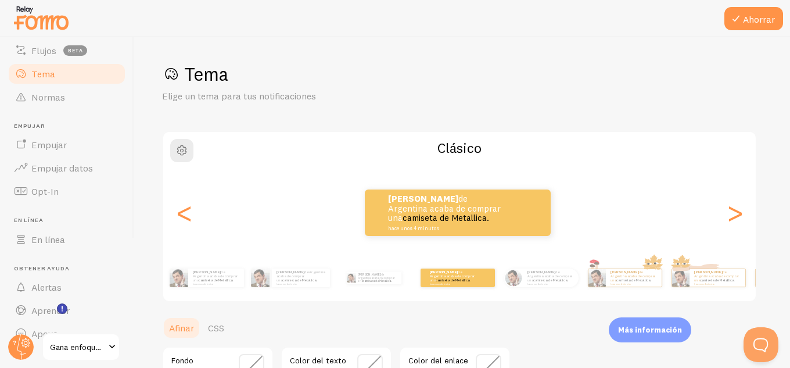
scroll to position [0, 0]
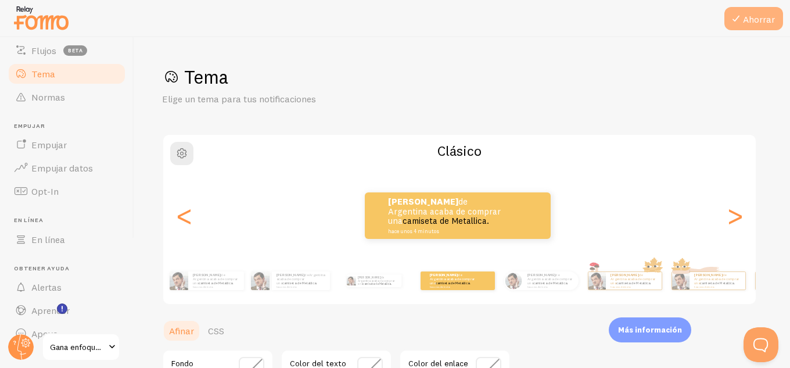
click at [756, 15] on font "Ahorrar" at bounding box center [759, 19] width 32 height 12
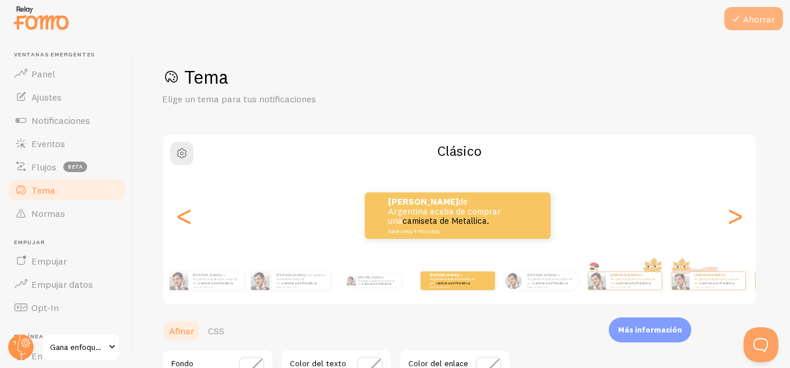
click at [759, 13] on button "Ahorrar" at bounding box center [753, 18] width 59 height 23
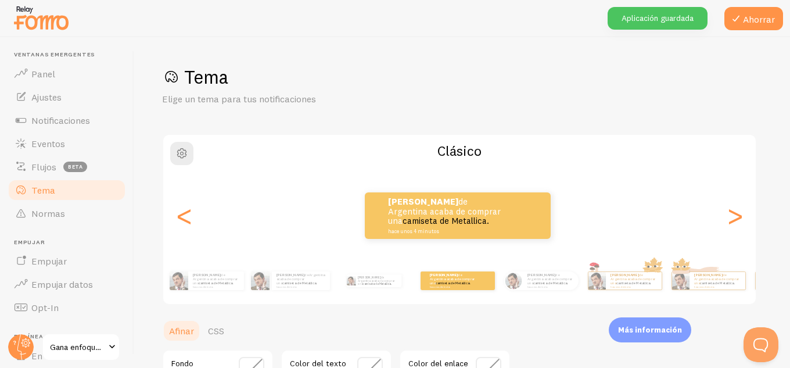
click at [381, 49] on div "Ahorrar Tema Elige un tema para tus notificaciones Clásico [PERSON_NAME] de Arg…" at bounding box center [462, 202] width 656 height 331
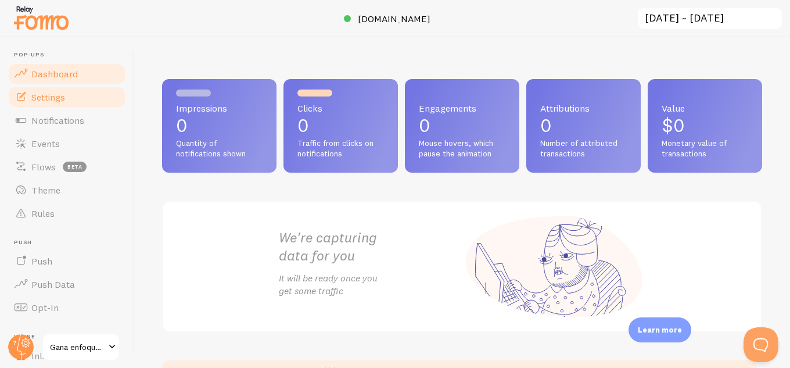
click at [63, 98] on span "Settings" at bounding box center [48, 97] width 34 height 12
